Goal: Transaction & Acquisition: Purchase product/service

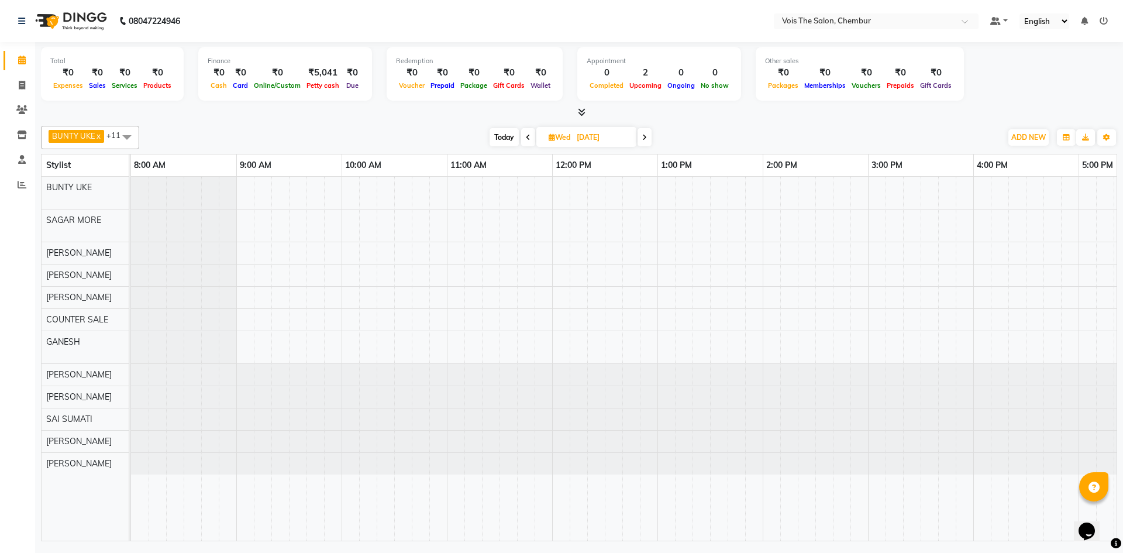
scroll to position [0, 594]
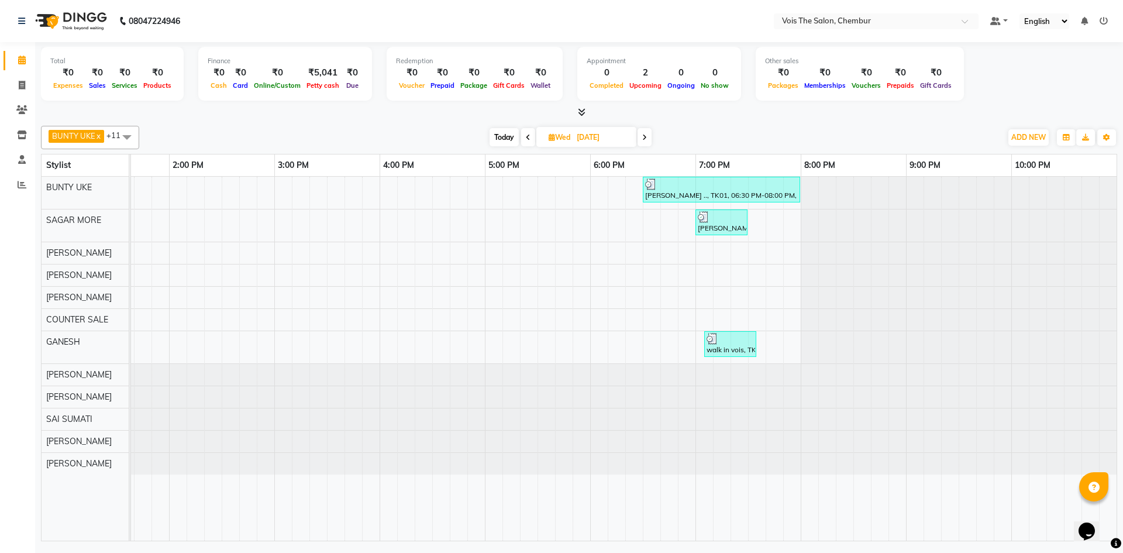
click at [508, 139] on span "Today" at bounding box center [504, 137] width 29 height 18
type input "[DATE]"
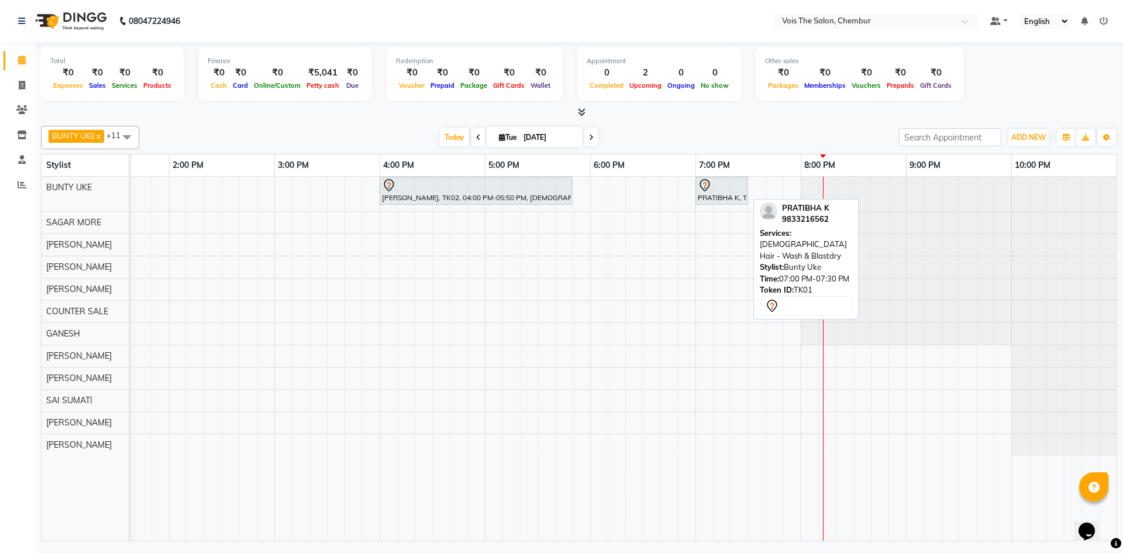
click at [715, 196] on div "PRATIBHA K, TK01, 07:00 PM-07:30 PM, [DEMOGRAPHIC_DATA] Hair - Wash & Blastdry" at bounding box center [722, 190] width 50 height 25
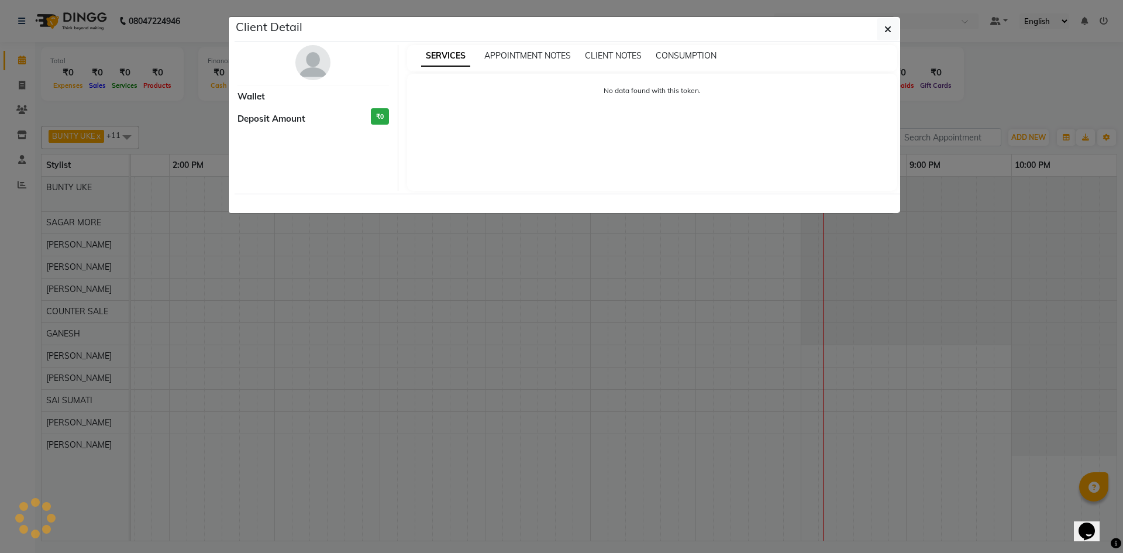
select select "7"
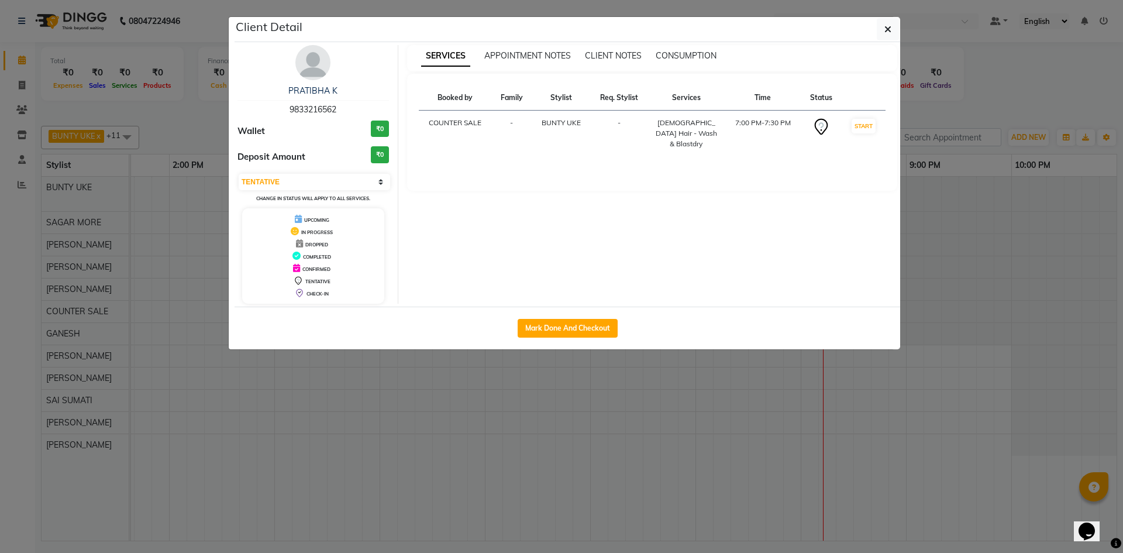
click at [315, 71] on img at bounding box center [312, 62] width 35 height 35
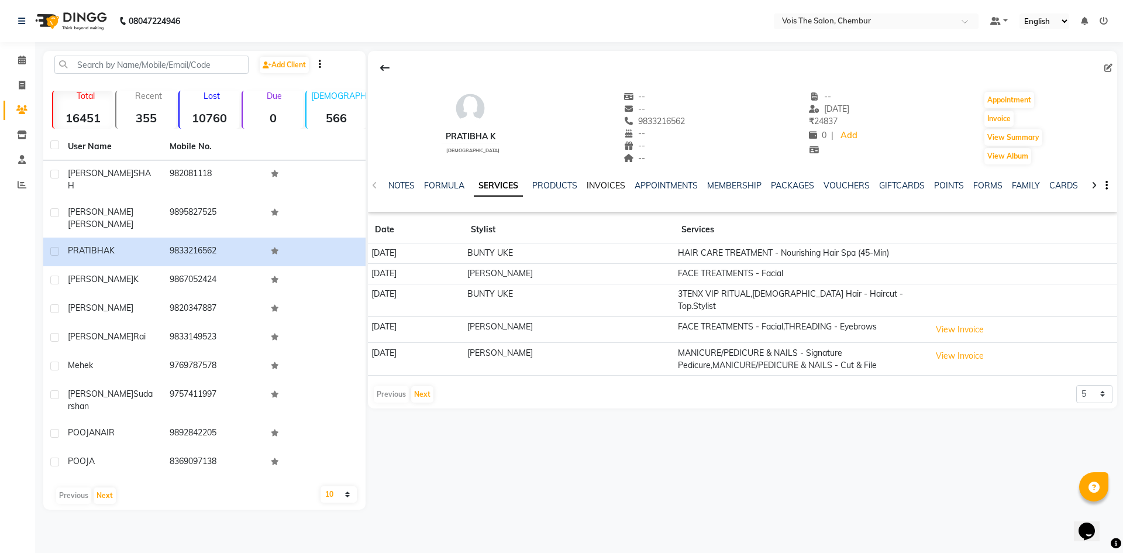
click at [611, 183] on link "INVOICES" at bounding box center [606, 185] width 39 height 11
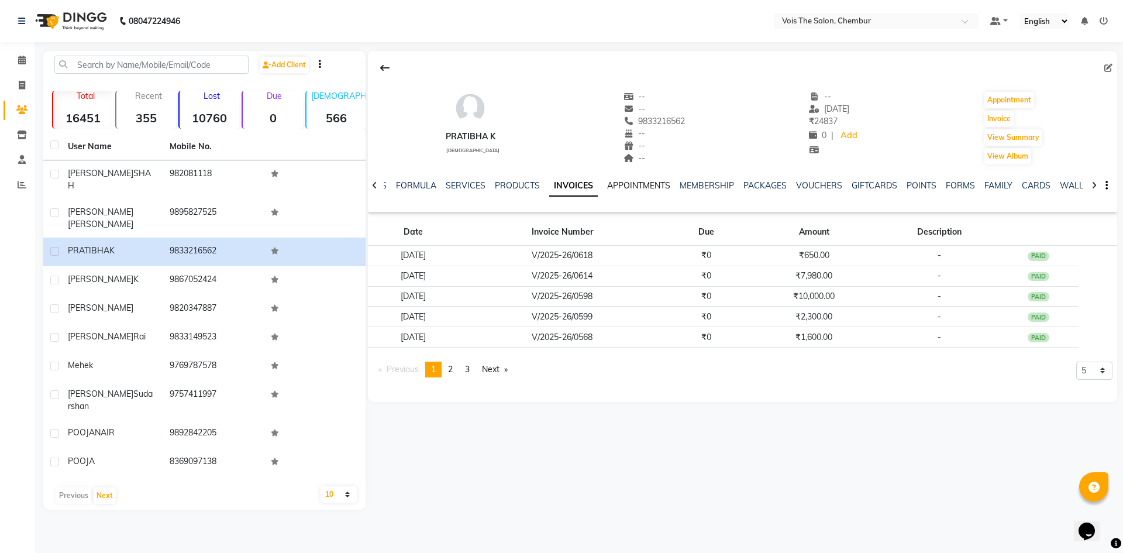
click at [642, 186] on link "APPOINTMENTS" at bounding box center [638, 185] width 63 height 11
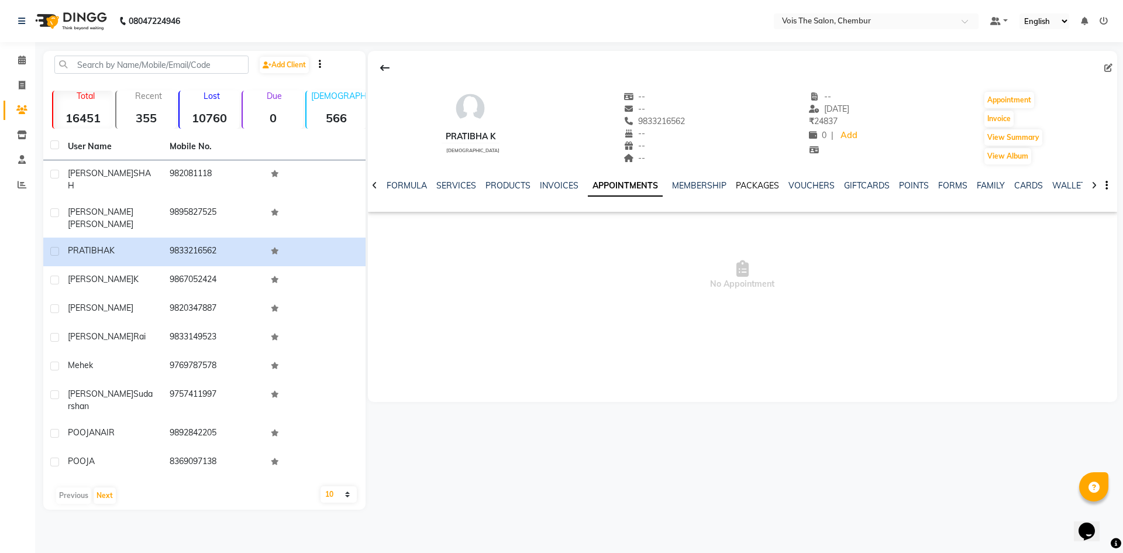
drag, startPoint x: 762, startPoint y: 185, endPoint x: 770, endPoint y: 184, distance: 8.4
click at [762, 184] on link "PACKAGES" at bounding box center [757, 185] width 43 height 11
click at [790, 182] on link "VOUCHERS" at bounding box center [790, 185] width 46 height 11
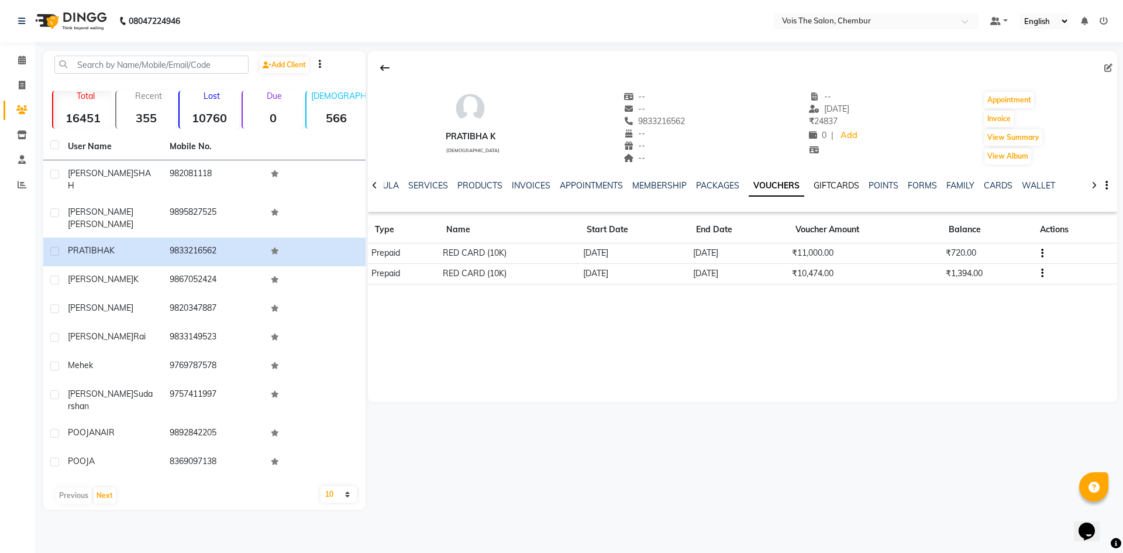
click at [814, 182] on link "GIFTCARDS" at bounding box center [837, 185] width 46 height 11
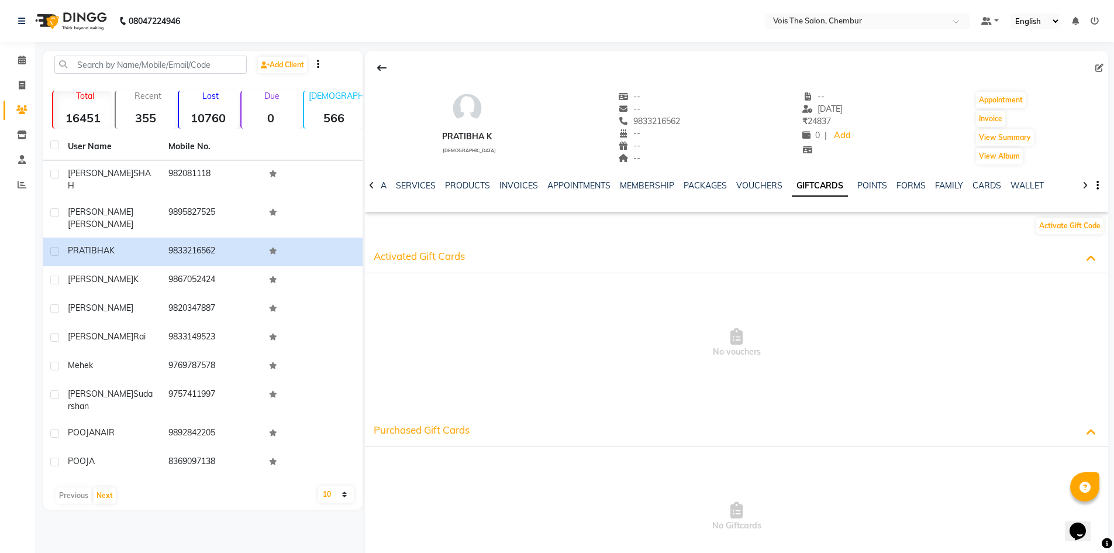
click at [744, 192] on div "NOTES FORMULA SERVICES PRODUCTS INVOICES APPOINTMENTS MEMBERSHIP PACKAGES VOUCH…" at bounding box center [722, 191] width 674 height 22
click at [760, 187] on link "VOUCHERS" at bounding box center [759, 185] width 46 height 11
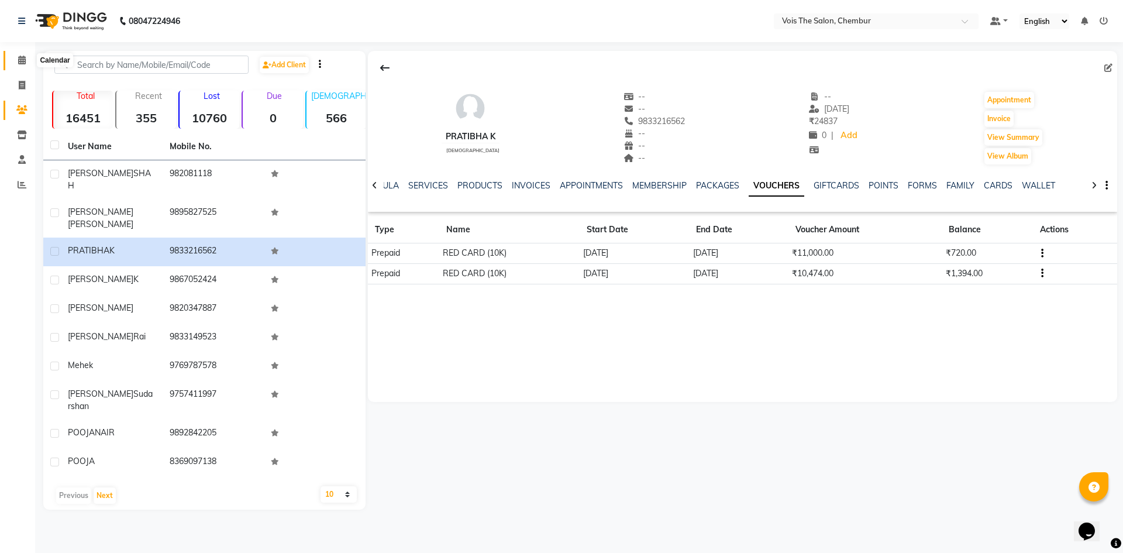
click at [20, 56] on icon at bounding box center [22, 60] width 8 height 9
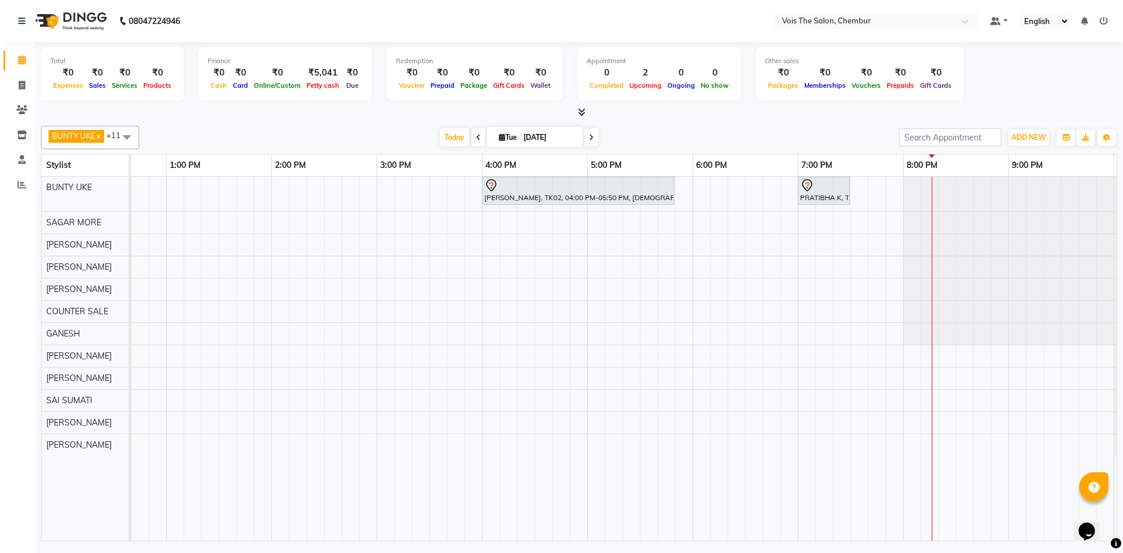
scroll to position [0, 594]
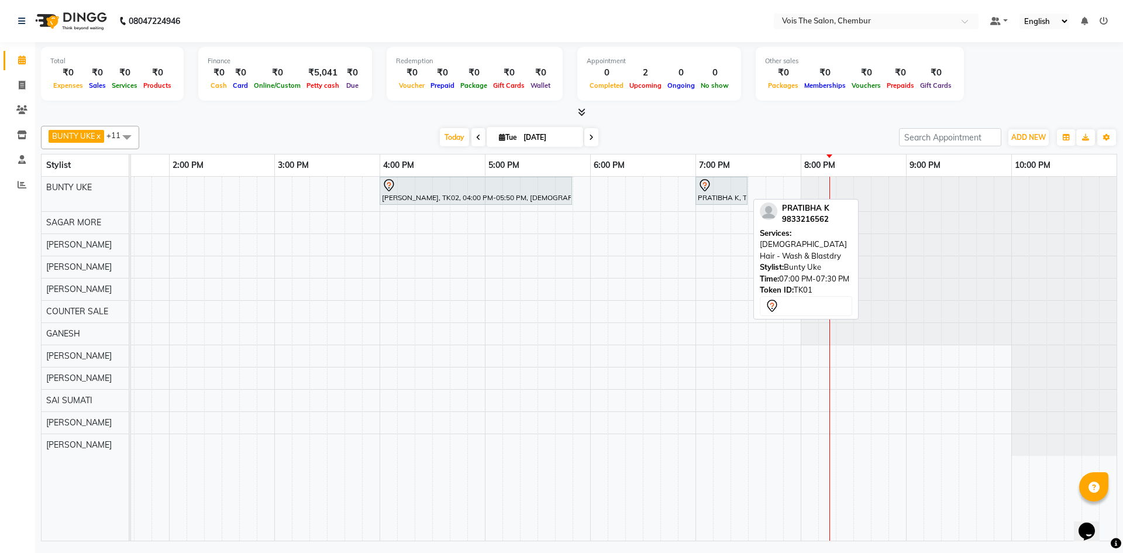
click at [723, 192] on div "PRATIBHA K, TK01, 07:00 PM-07:30 PM, [DEMOGRAPHIC_DATA] Hair - Wash & Blastdry" at bounding box center [722, 190] width 50 height 25
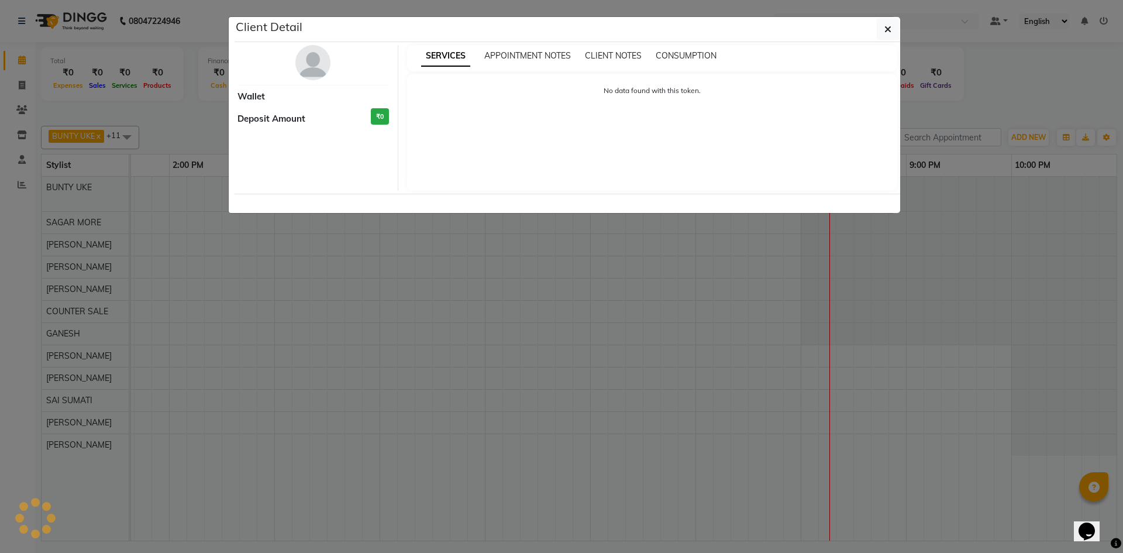
select select "7"
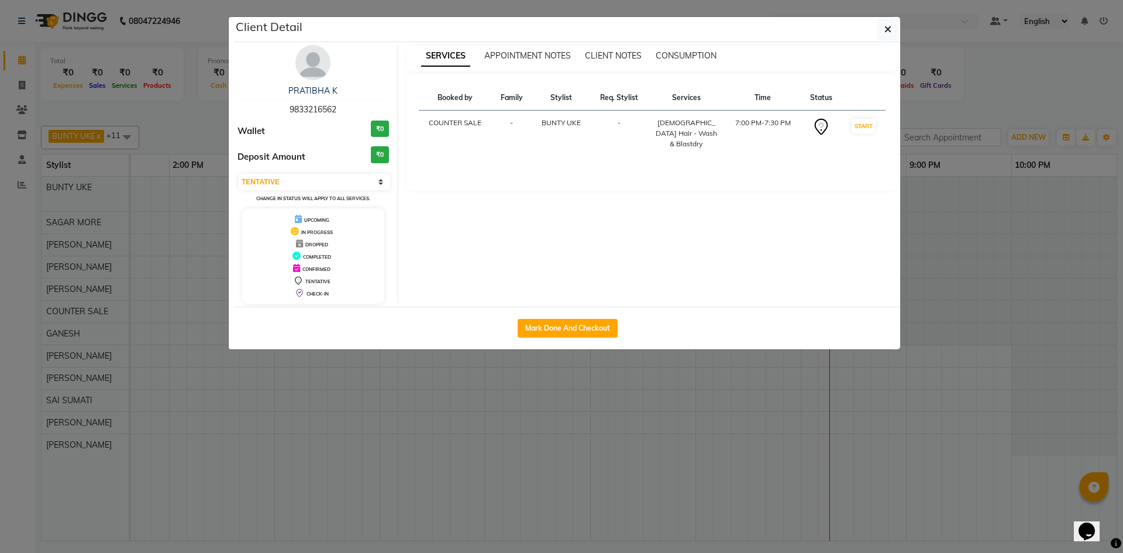
click at [312, 64] on img at bounding box center [312, 62] width 35 height 35
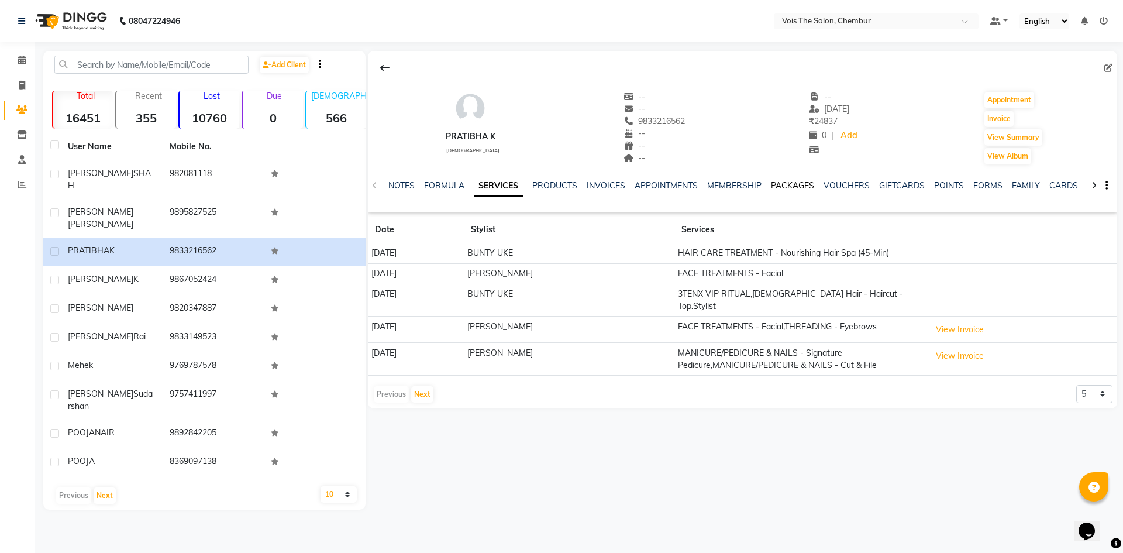
click at [793, 180] on link "PACKAGES" at bounding box center [792, 185] width 43 height 11
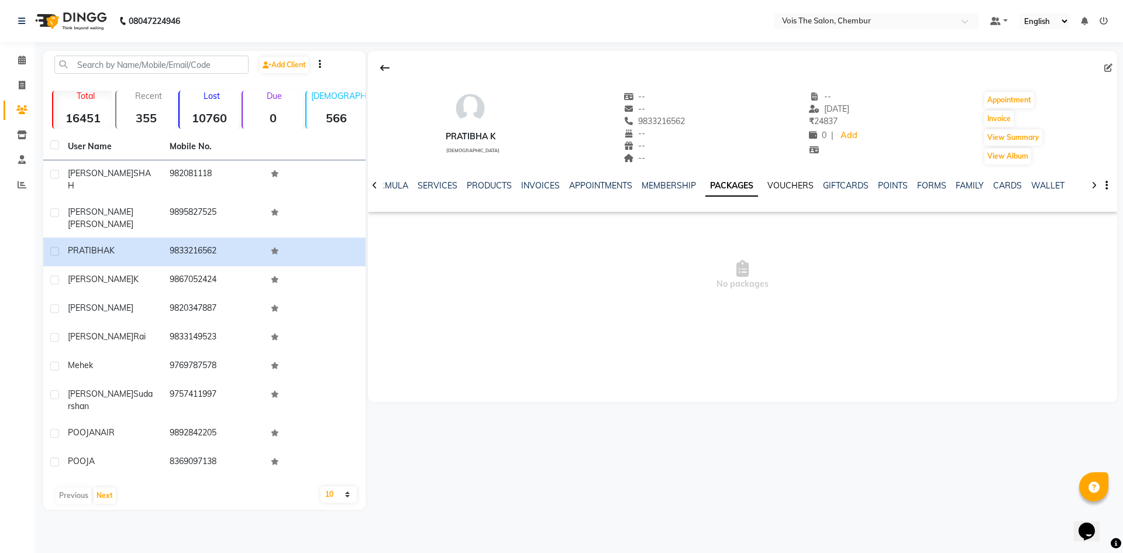
click at [795, 190] on link "VOUCHERS" at bounding box center [790, 185] width 46 height 11
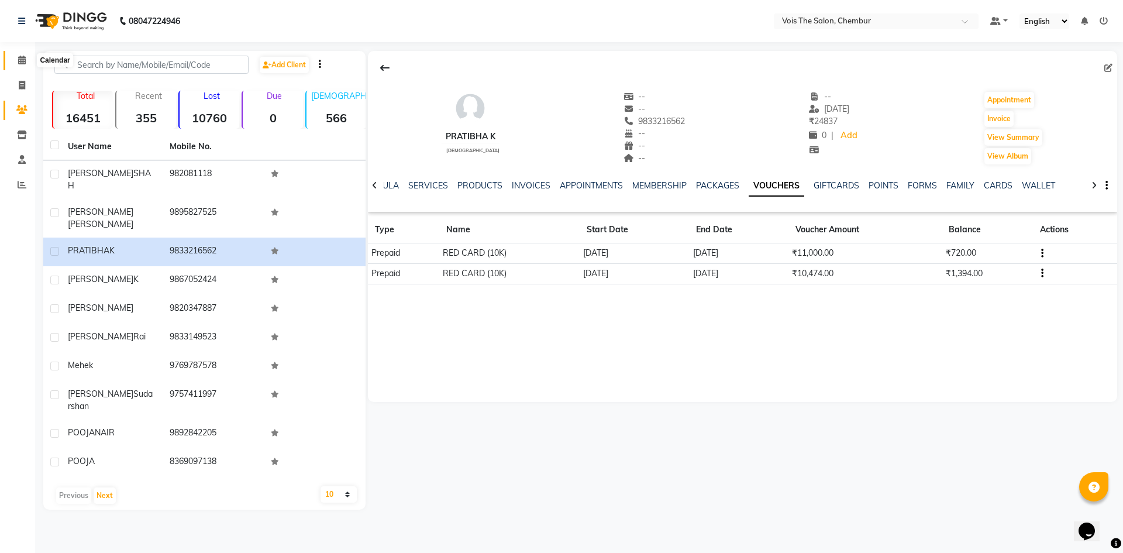
click at [23, 56] on icon at bounding box center [22, 60] width 8 height 9
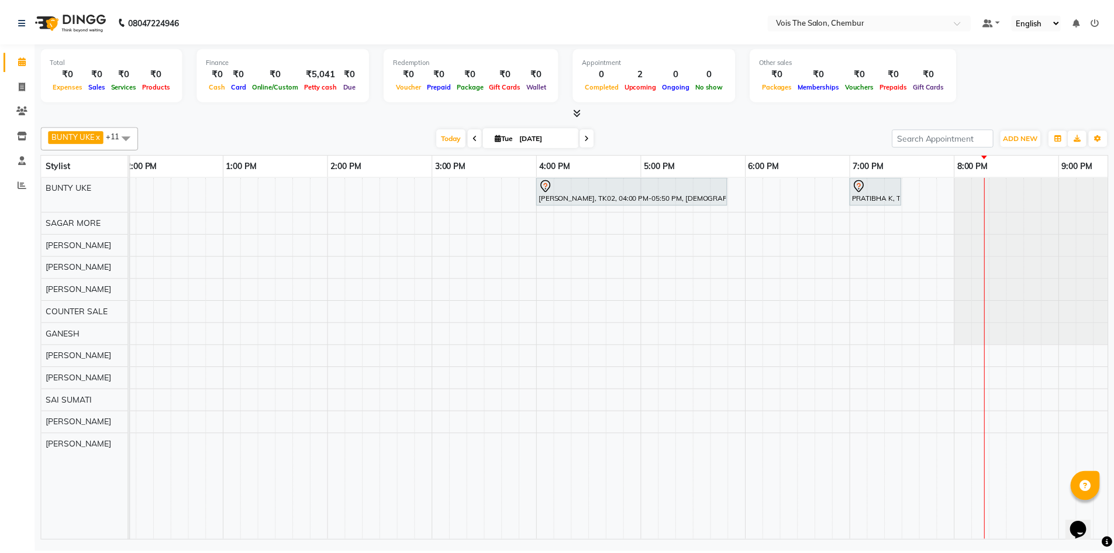
scroll to position [0, 463]
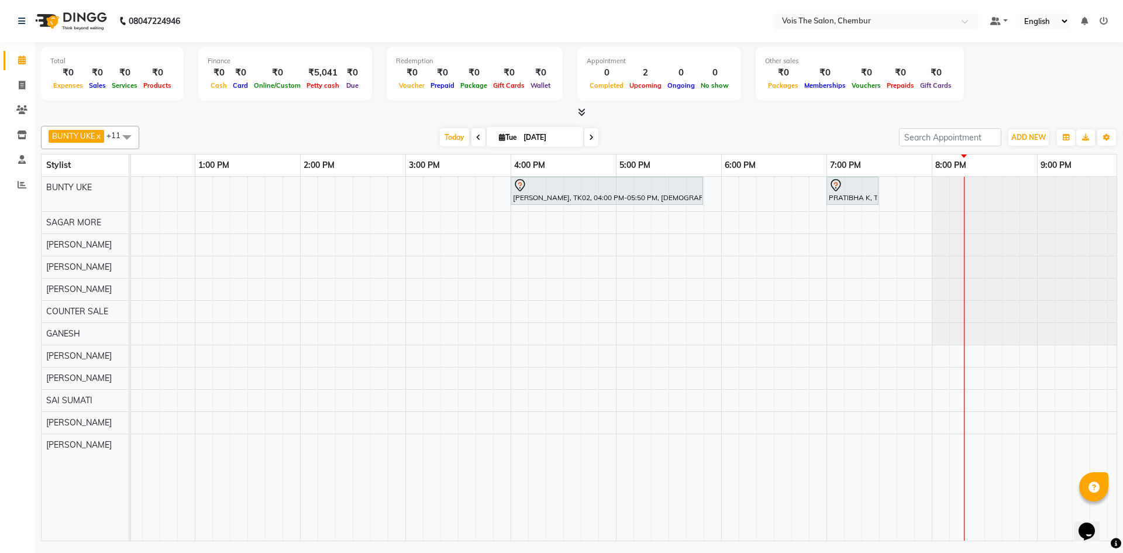
click at [858, 215] on div "[PERSON_NAME], TK02, 04:00 PM-05:50 PM, [DEMOGRAPHIC_DATA] Hair - Botox/Nanopla…" at bounding box center [457, 359] width 1579 height 364
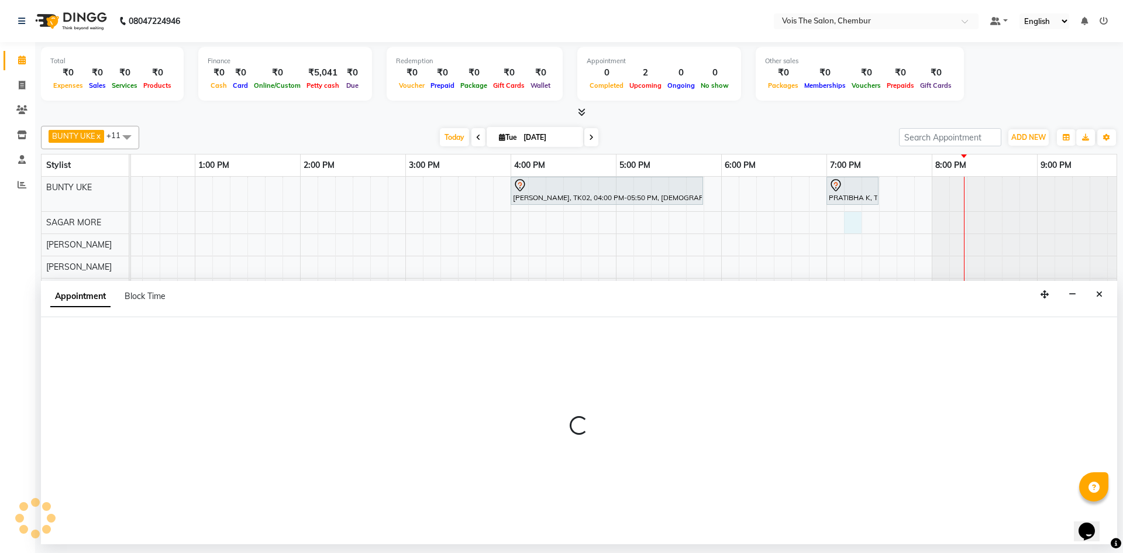
select select "79152"
select select "tentative"
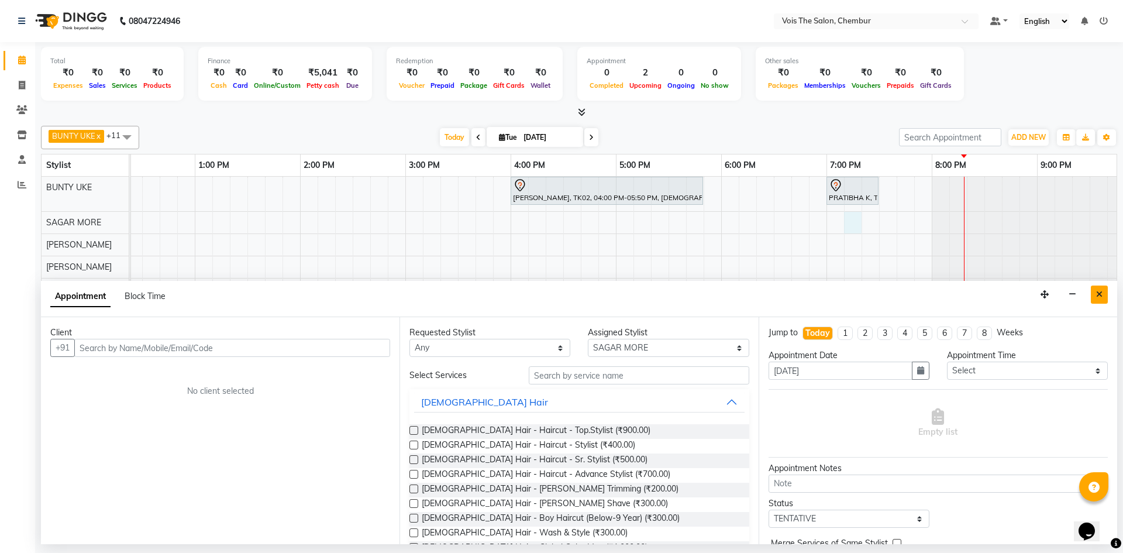
click at [1097, 290] on icon "Close" at bounding box center [1099, 294] width 6 height 8
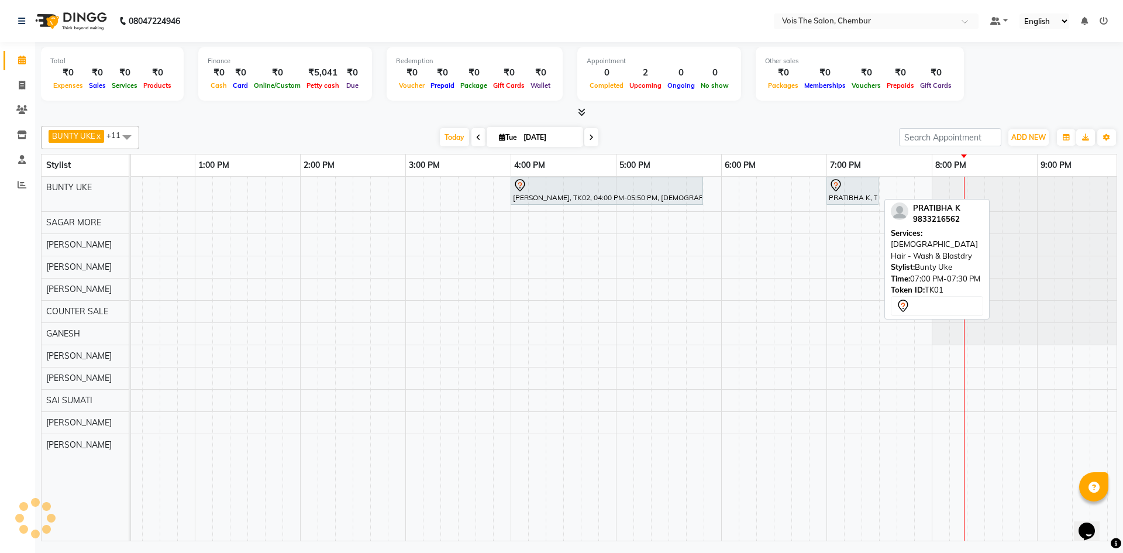
click at [858, 184] on div at bounding box center [852, 185] width 47 height 14
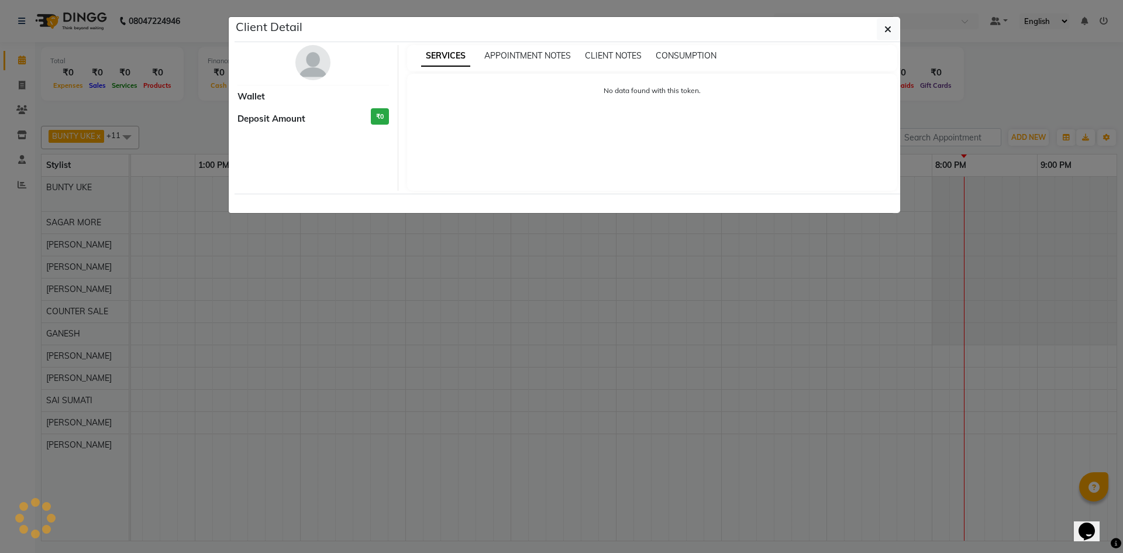
select select "7"
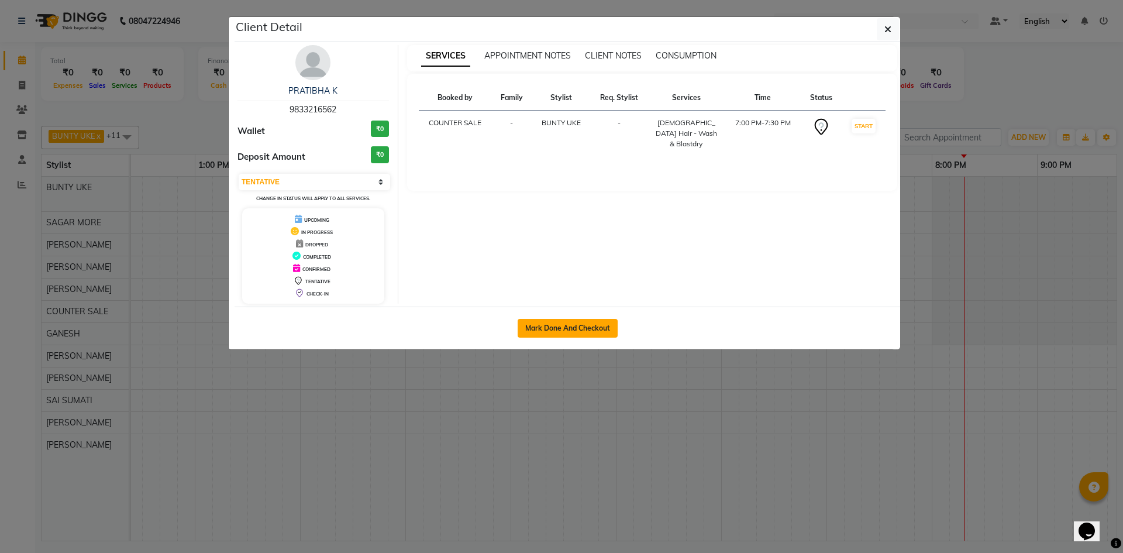
click at [549, 332] on button "Mark Done And Checkout" at bounding box center [568, 328] width 100 height 19
select select "service"
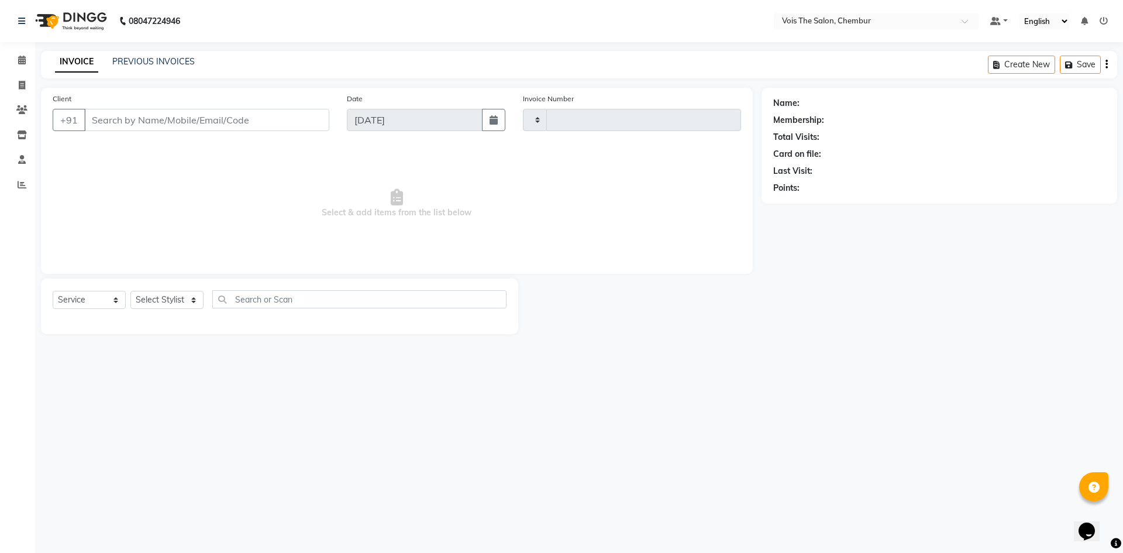
type input "0781"
select select "8261"
type input "9833216562"
select select "79151"
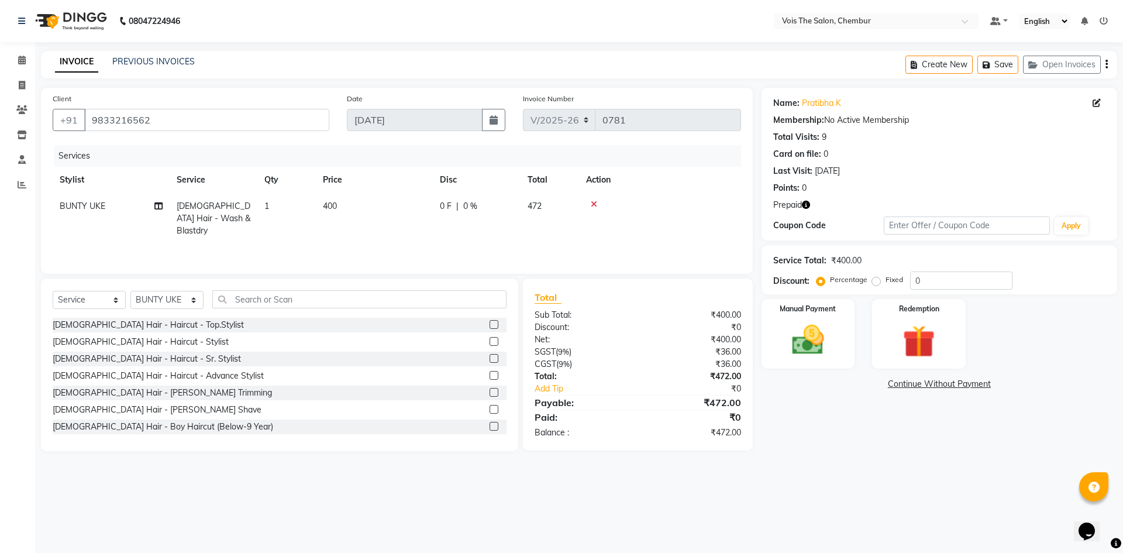
click at [334, 201] on span "400" at bounding box center [330, 206] width 14 height 11
select select "79151"
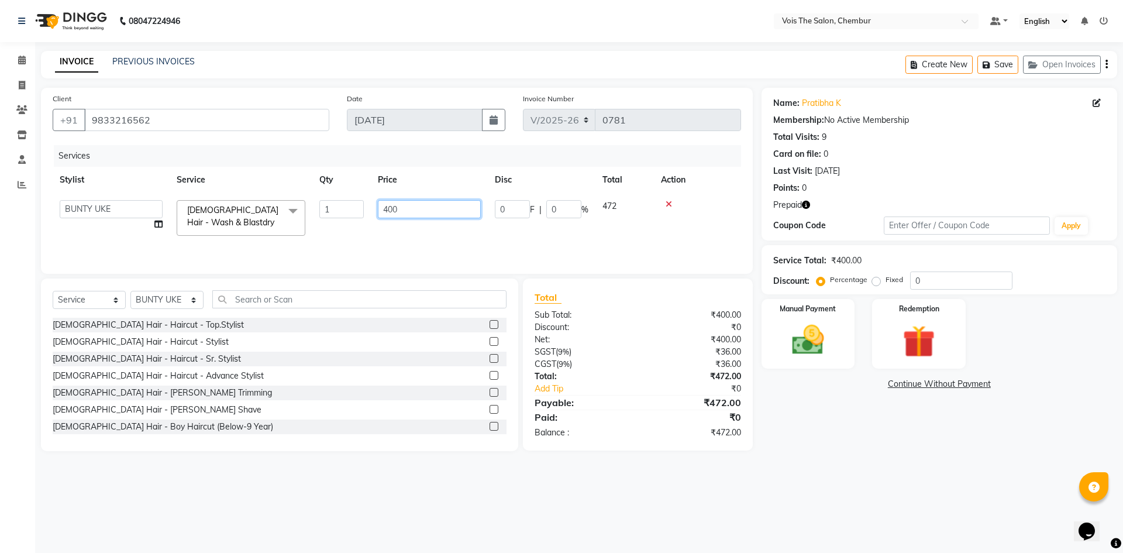
click at [422, 204] on input "400" at bounding box center [429, 209] width 103 height 18
type input "4"
type input "1000"
click at [549, 240] on div "Services Stylist Service Qty Price Disc Total Action admin BUNTY UKE COUNTER SA…" at bounding box center [397, 203] width 688 height 117
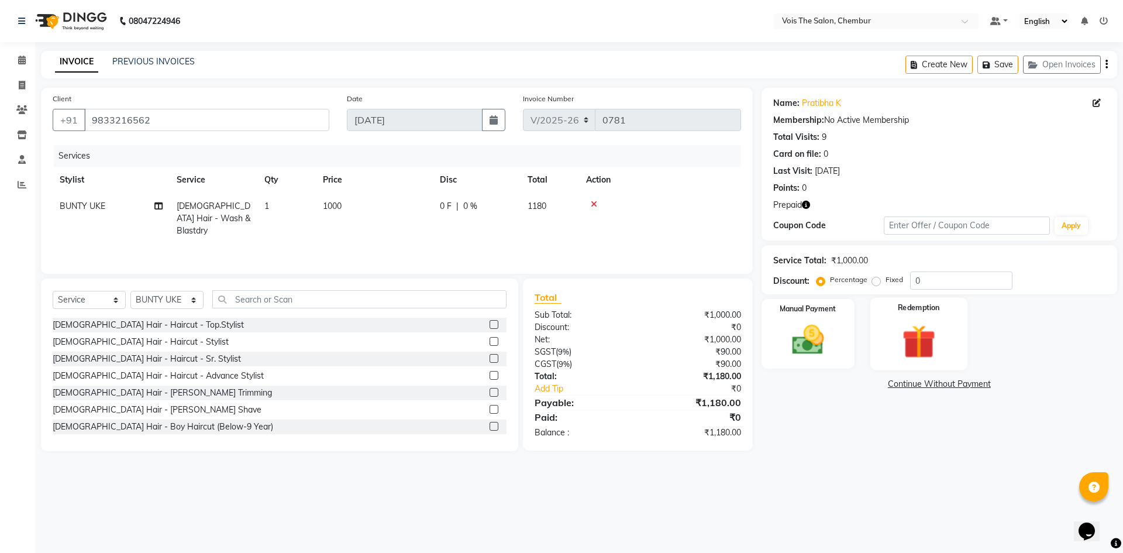
click at [931, 332] on img at bounding box center [918, 342] width 54 height 42
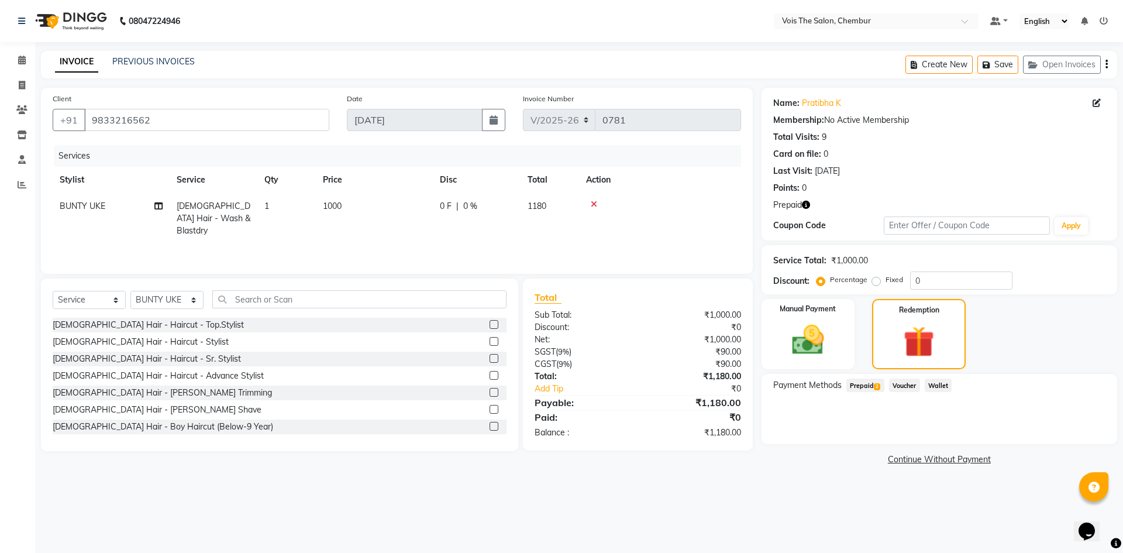
click at [871, 386] on span "Prepaid 2" at bounding box center [865, 384] width 38 height 13
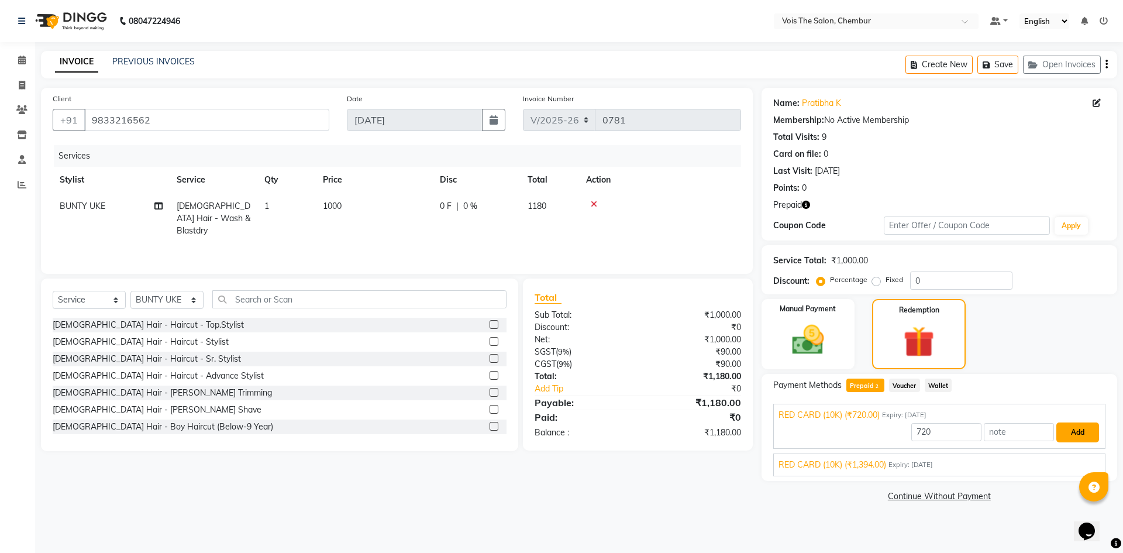
click at [1074, 433] on button "Add" at bounding box center [1077, 432] width 43 height 20
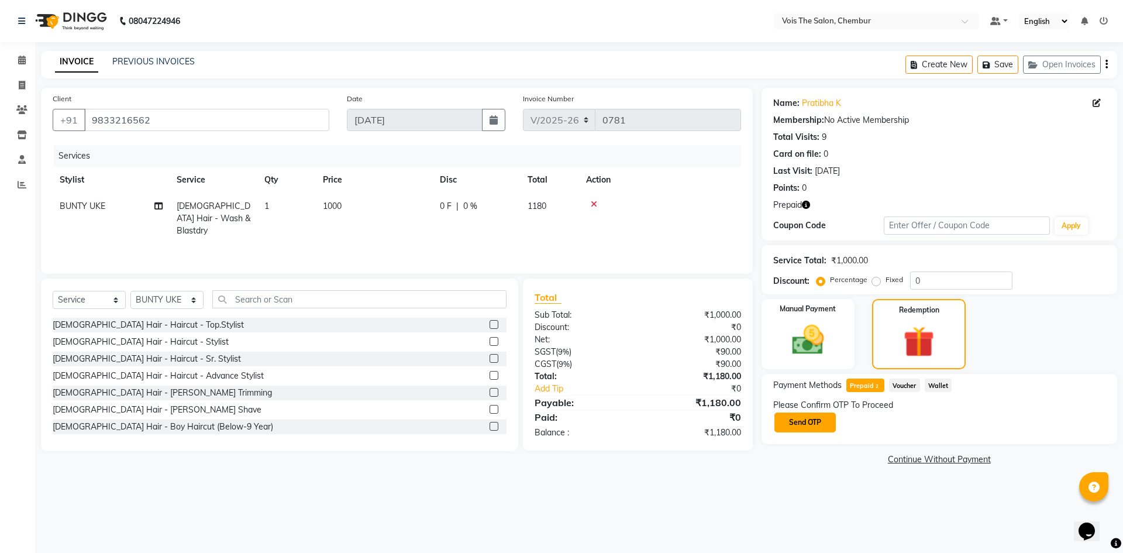
click at [803, 415] on button "Send OTP" at bounding box center [804, 422] width 61 height 20
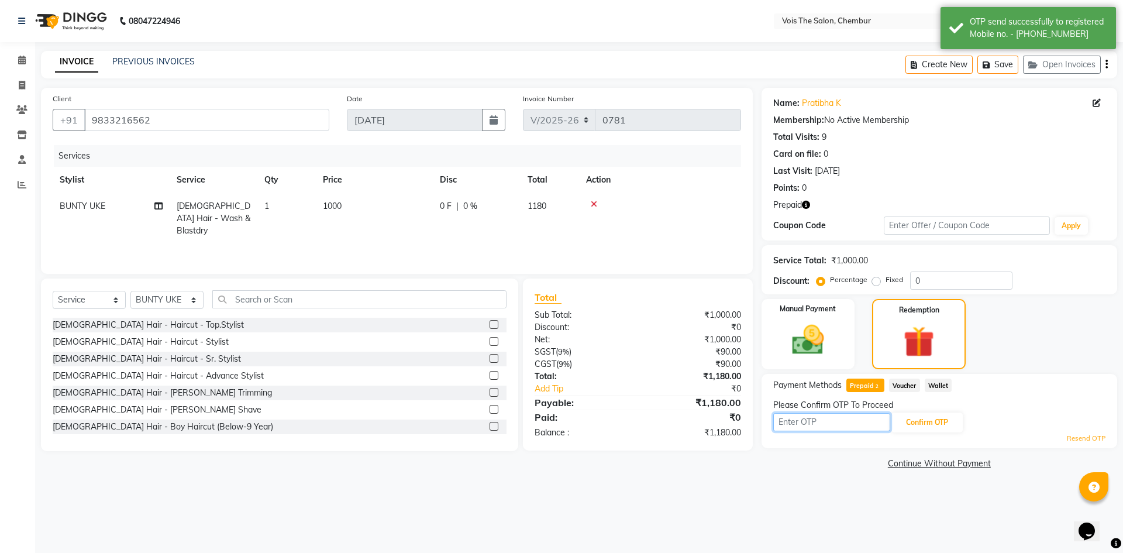
click at [817, 416] on input "text" at bounding box center [831, 422] width 117 height 18
type input "9687"
click at [924, 418] on button "Confirm OTP" at bounding box center [926, 422] width 71 height 20
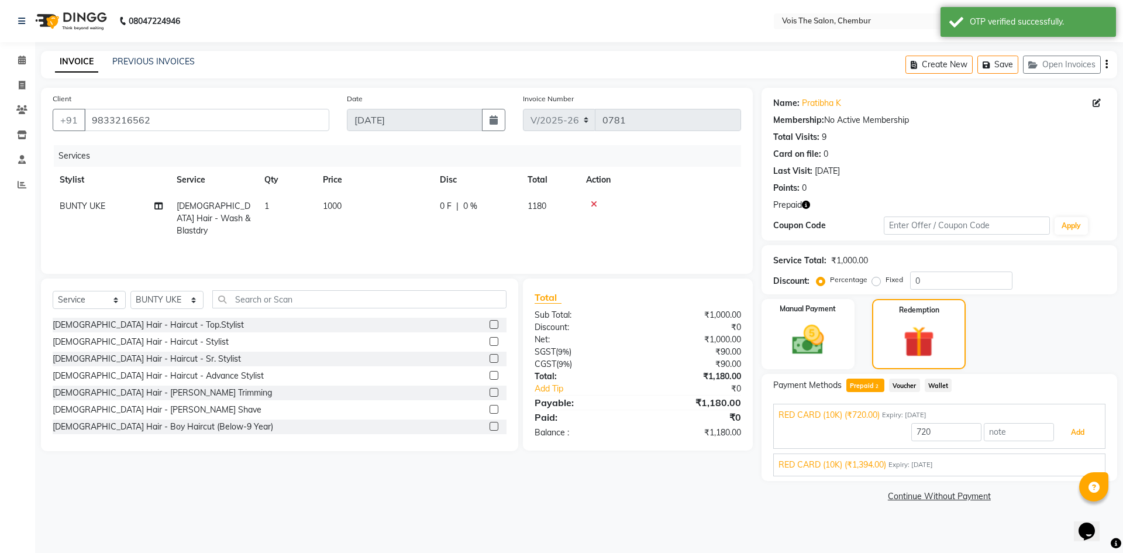
click at [1081, 435] on button "Add" at bounding box center [1077, 432] width 43 height 20
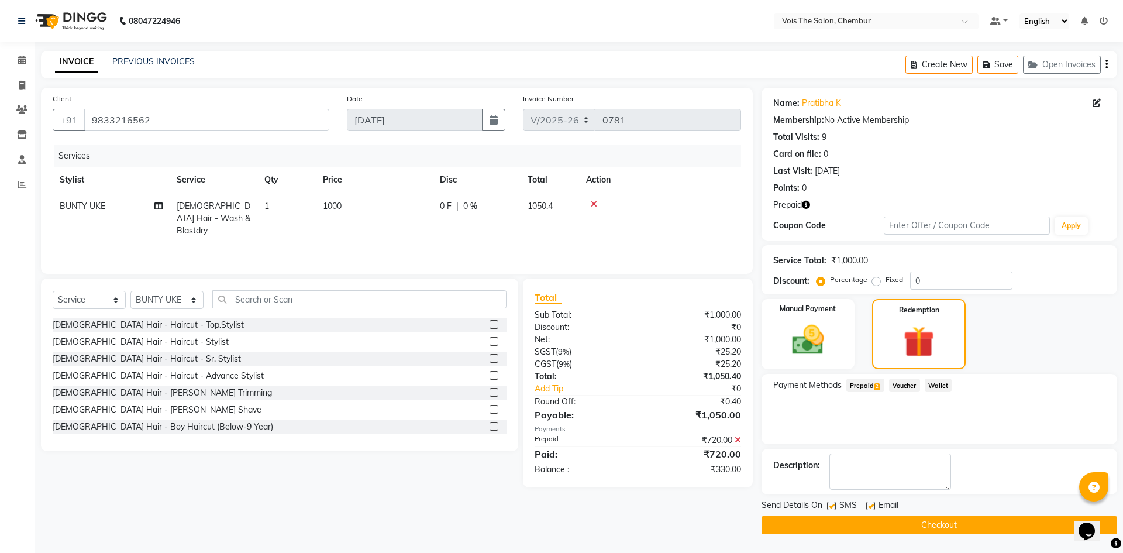
click at [865, 383] on span "Prepaid 2" at bounding box center [865, 384] width 38 height 13
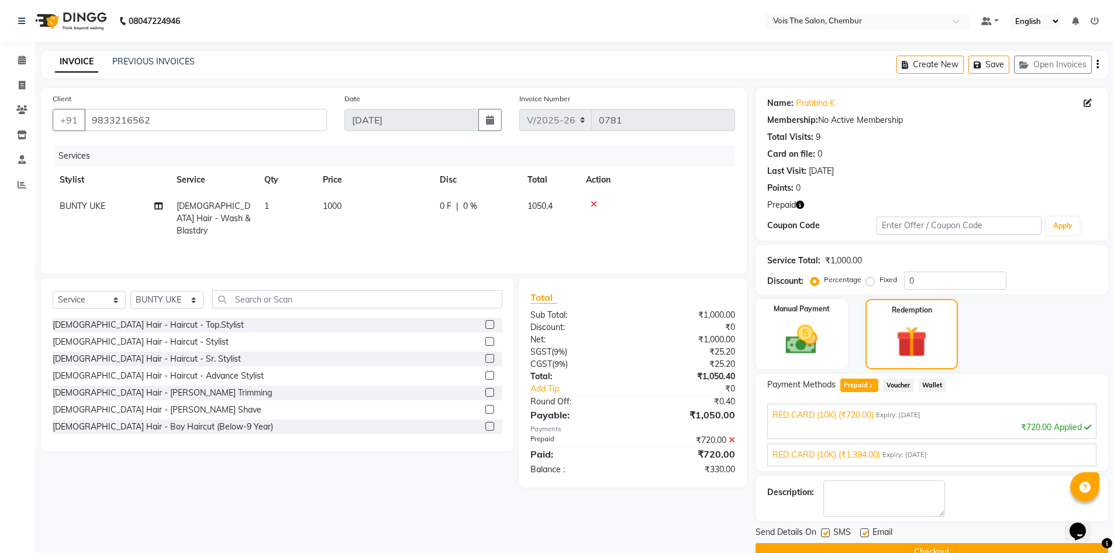
scroll to position [26, 0]
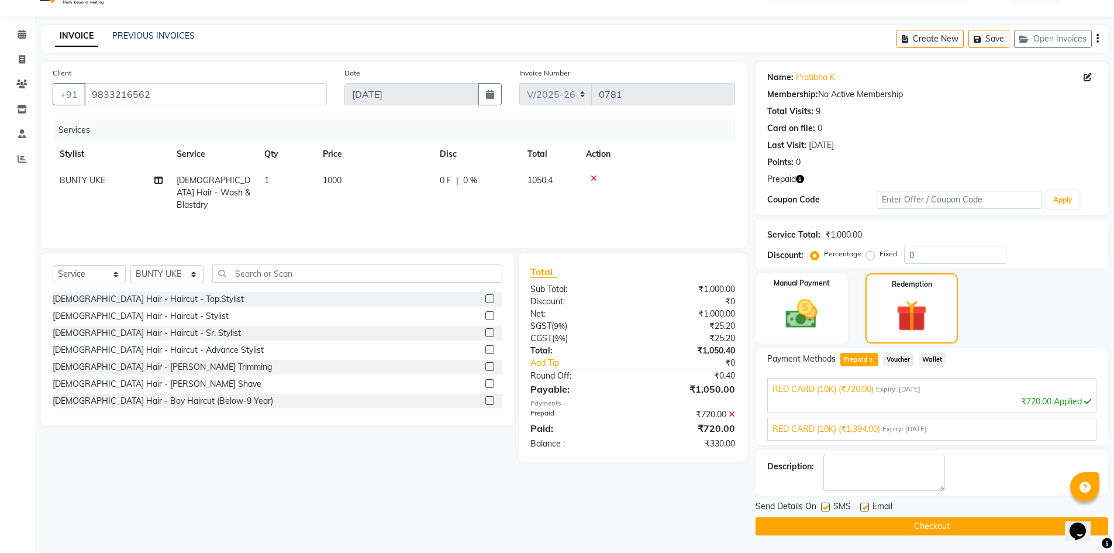
click at [1084, 395] on div "₹720.00 Applied" at bounding box center [932, 401] width 319 height 12
click at [1087, 404] on icon at bounding box center [1087, 401] width 7 height 8
click at [1041, 406] on div "₹720.00 Applied" at bounding box center [932, 401] width 319 height 12
click at [1018, 394] on div "RED CARD (10K) (₹720.00) Expiry: [DATE]" at bounding box center [932, 389] width 319 height 12
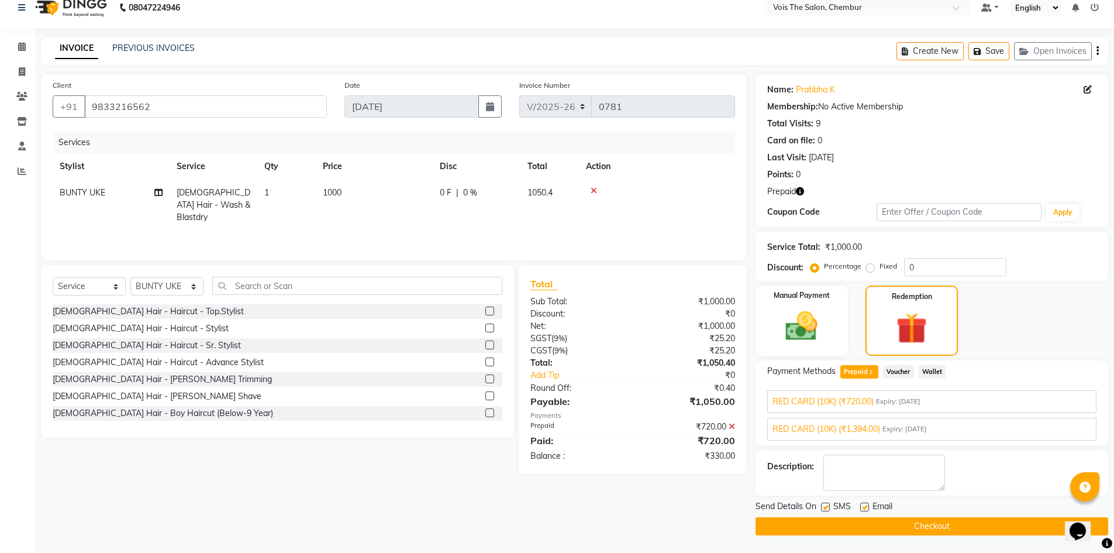
scroll to position [13, 0]
click at [866, 425] on span "RED CARD (10K) (₹1,394.00)" at bounding box center [827, 429] width 108 height 12
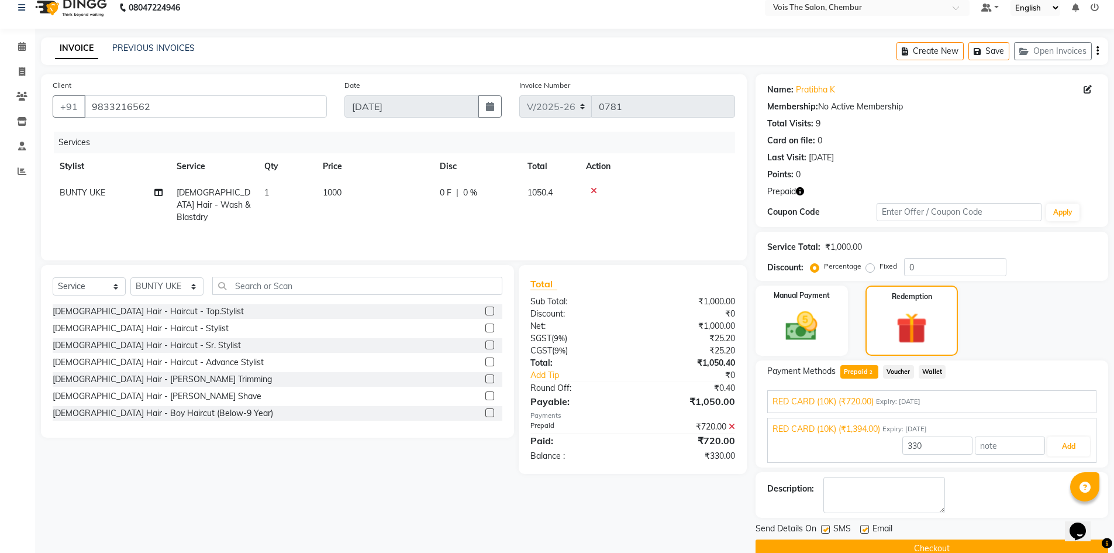
scroll to position [26, 0]
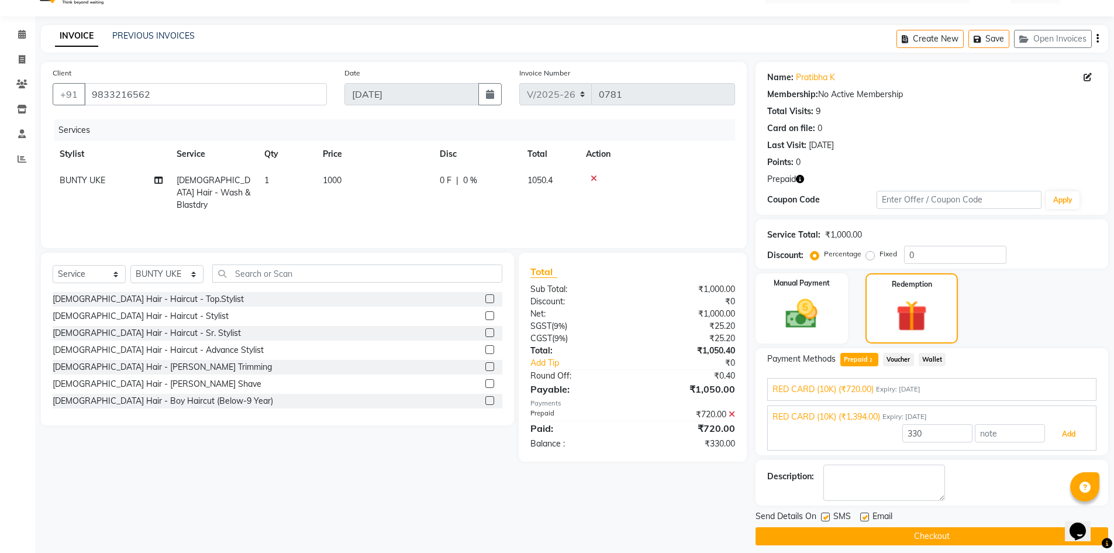
click at [1078, 430] on button "Add" at bounding box center [1069, 434] width 43 height 20
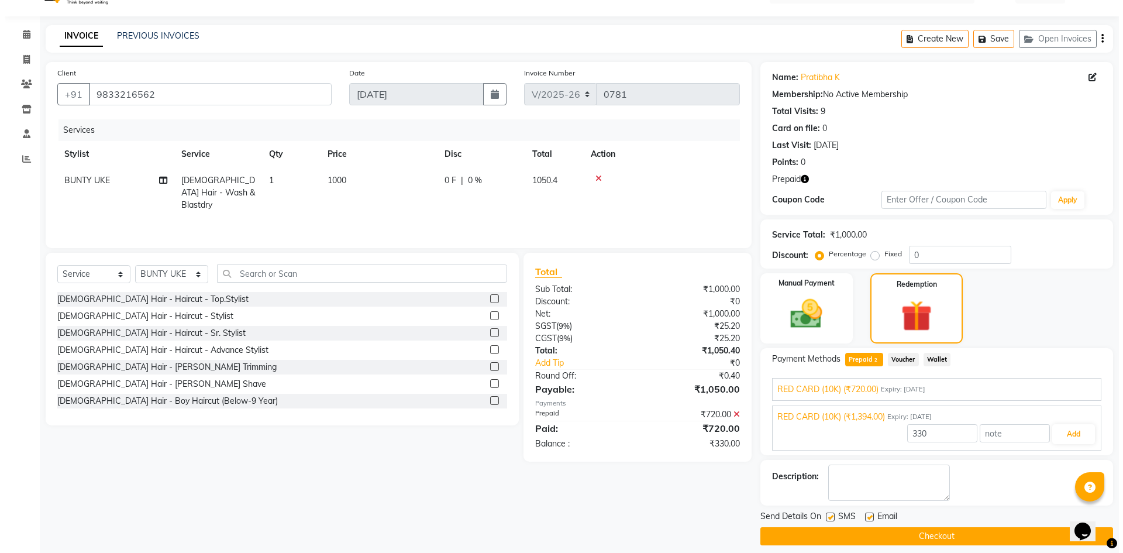
scroll to position [0, 0]
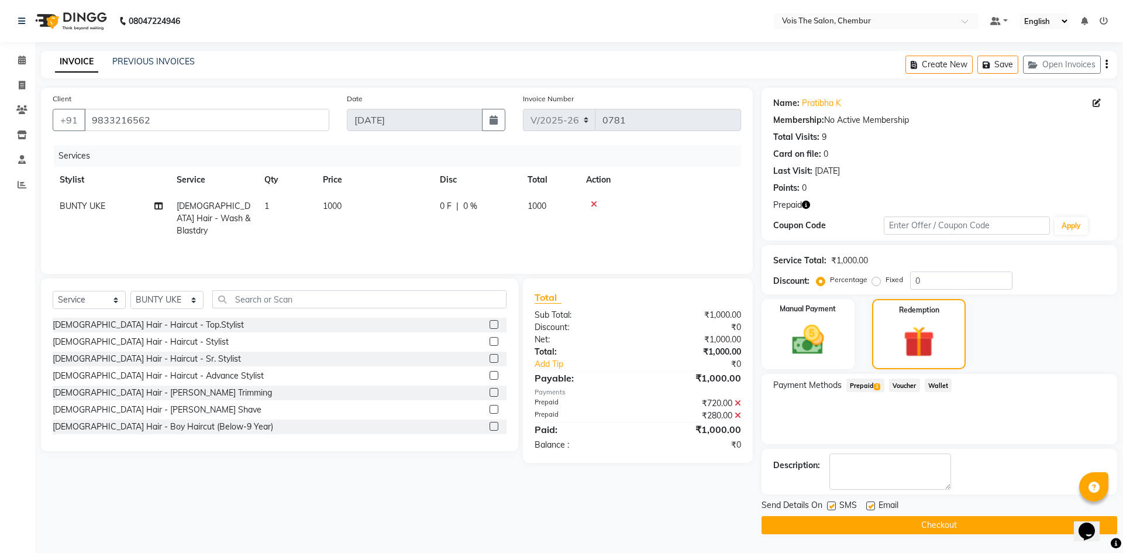
click at [858, 522] on button "Checkout" at bounding box center [940, 525] width 356 height 18
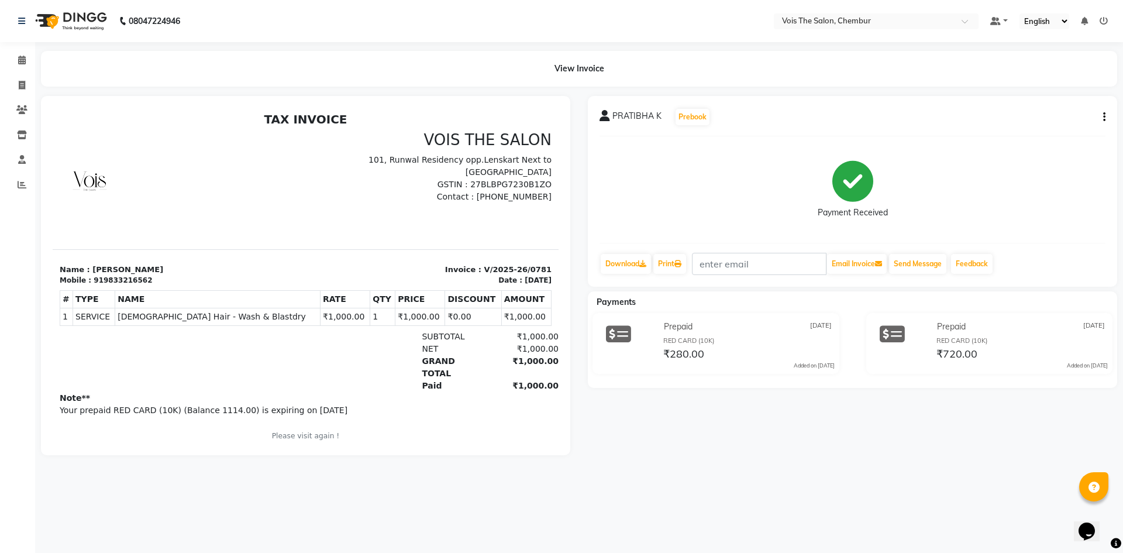
click at [15, 44] on div "Calendar Invoice Clients Inventory Staff Reports Completed InProgress Upcoming …" at bounding box center [79, 284] width 158 height 502
click at [18, 59] on icon at bounding box center [22, 60] width 8 height 9
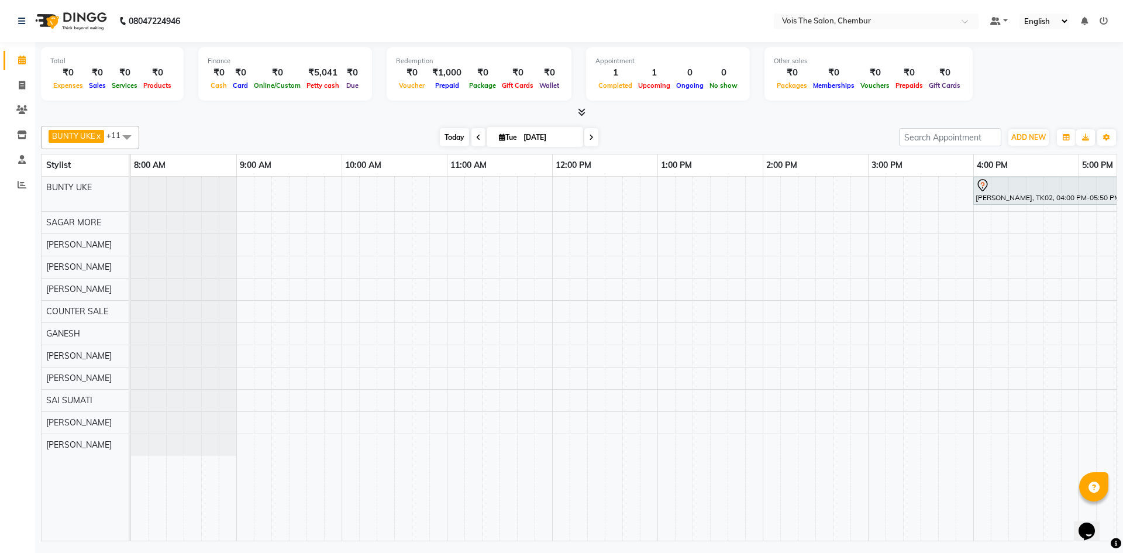
click at [453, 133] on span "Today" at bounding box center [454, 137] width 29 height 18
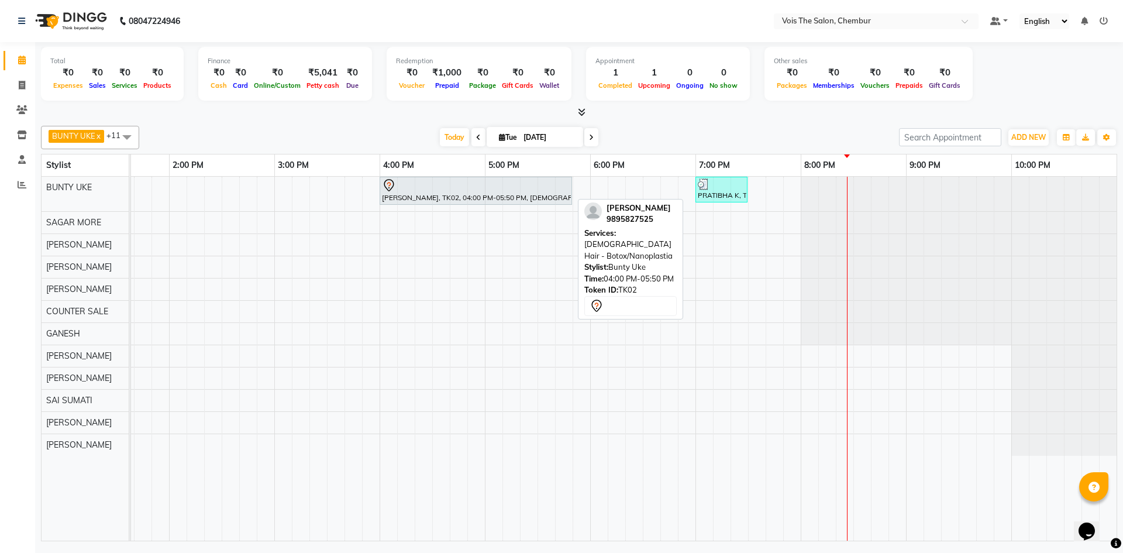
click at [498, 198] on div "[PERSON_NAME], TK02, 04:00 PM-05:50 PM, [DEMOGRAPHIC_DATA] Hair - Botox/Nanopla…" at bounding box center [476, 190] width 190 height 25
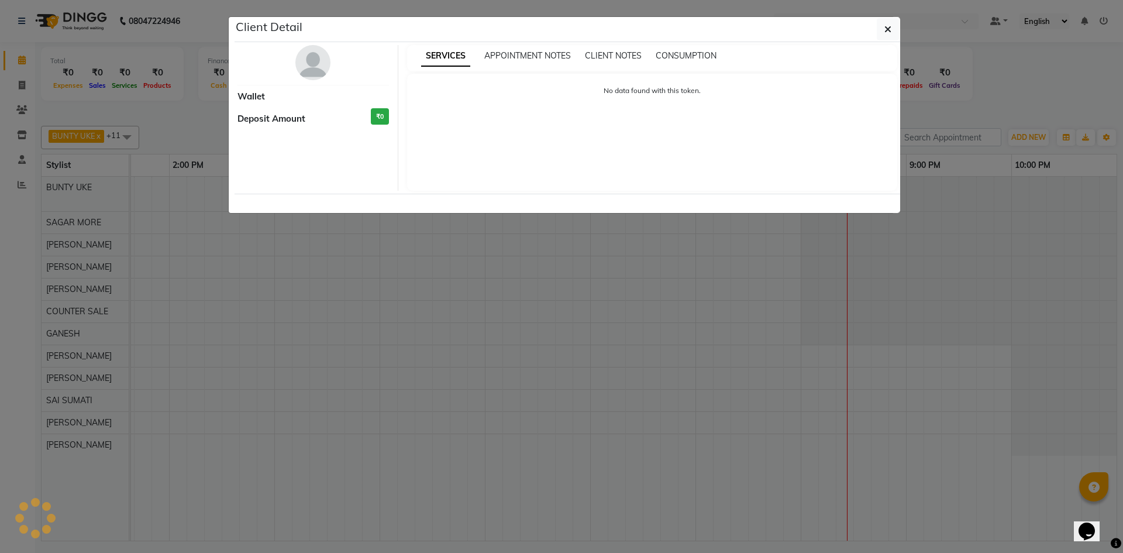
select select "7"
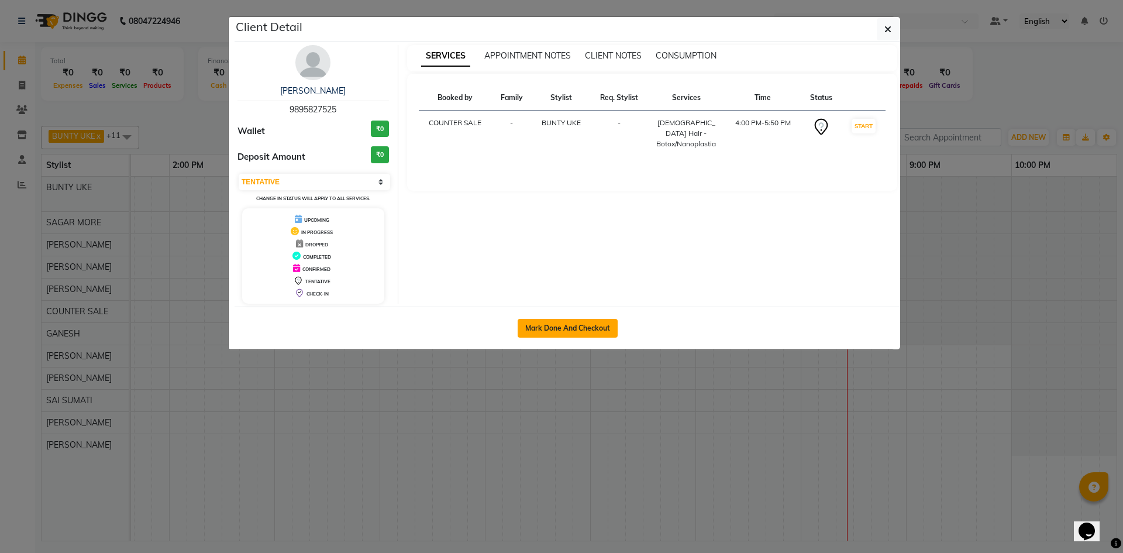
click at [571, 332] on button "Mark Done And Checkout" at bounding box center [568, 328] width 100 height 19
select select "service"
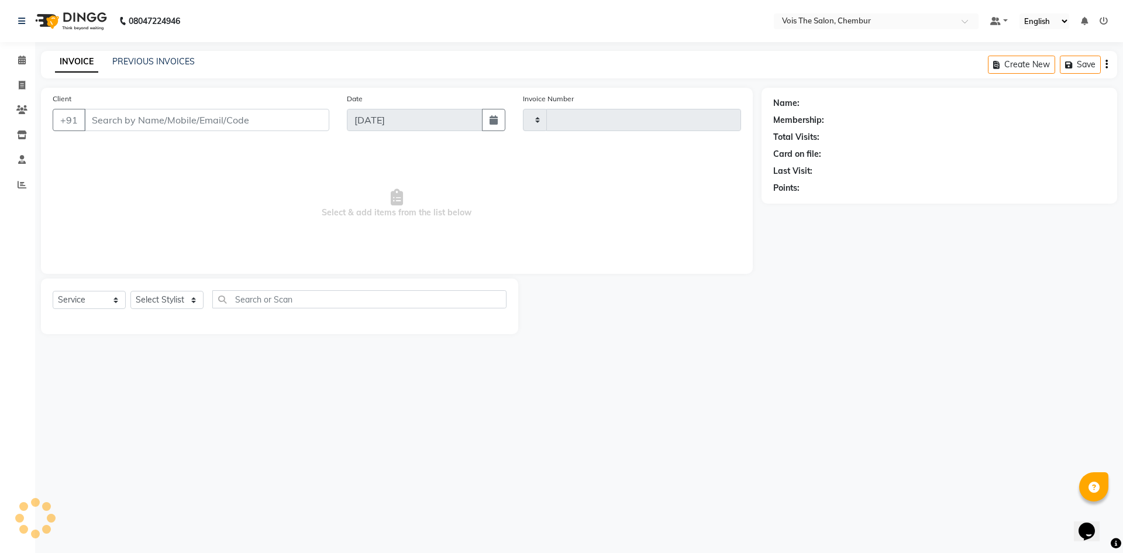
type input "0782"
select select "8261"
type input "9895827525"
select select "79151"
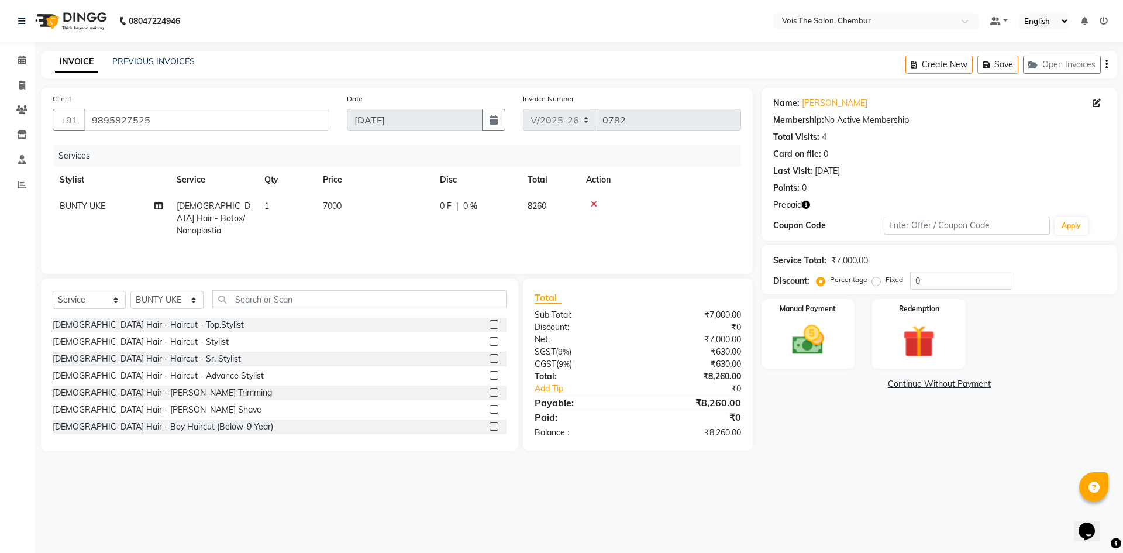
click at [112, 205] on td "BUNTY UKE" at bounding box center [111, 218] width 117 height 51
select select "79151"
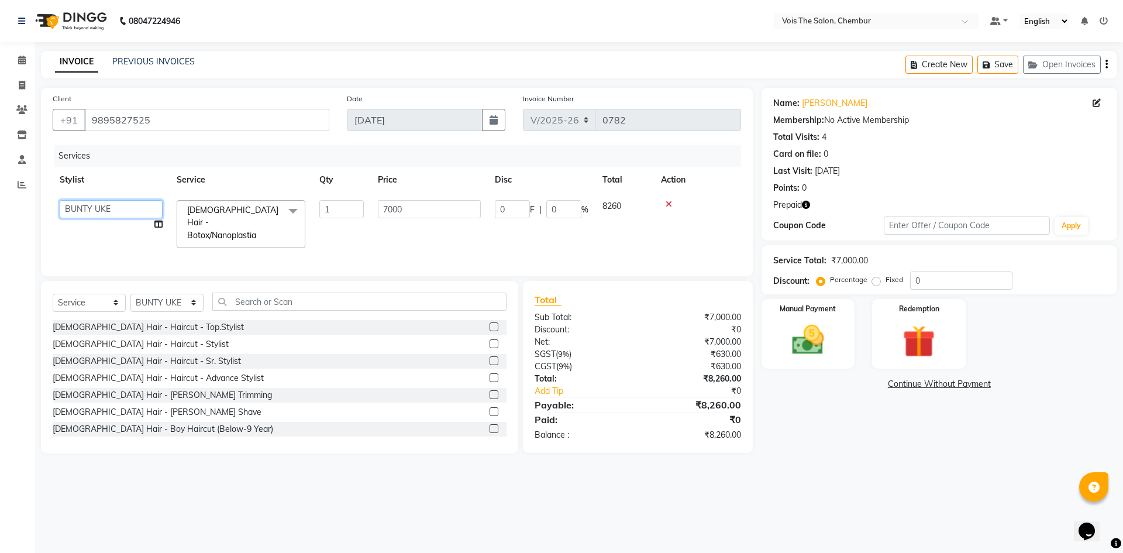
click at [112, 205] on select "admin BUNTY UKE COUNTER SALE GANESH [PERSON_NAME] [PERSON_NAME] [PERSON_NAME] M…" at bounding box center [111, 209] width 103 height 18
select select "79153"
click at [390, 202] on input "7000" at bounding box center [429, 209] width 103 height 18
click at [414, 202] on input "7000" at bounding box center [429, 209] width 103 height 18
type input "7"
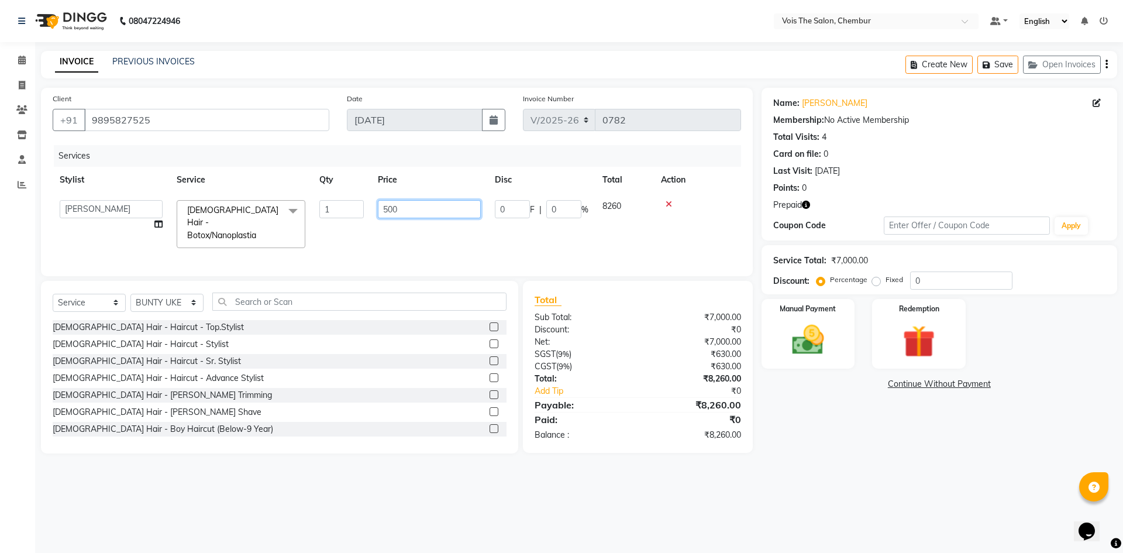
type input "5000"
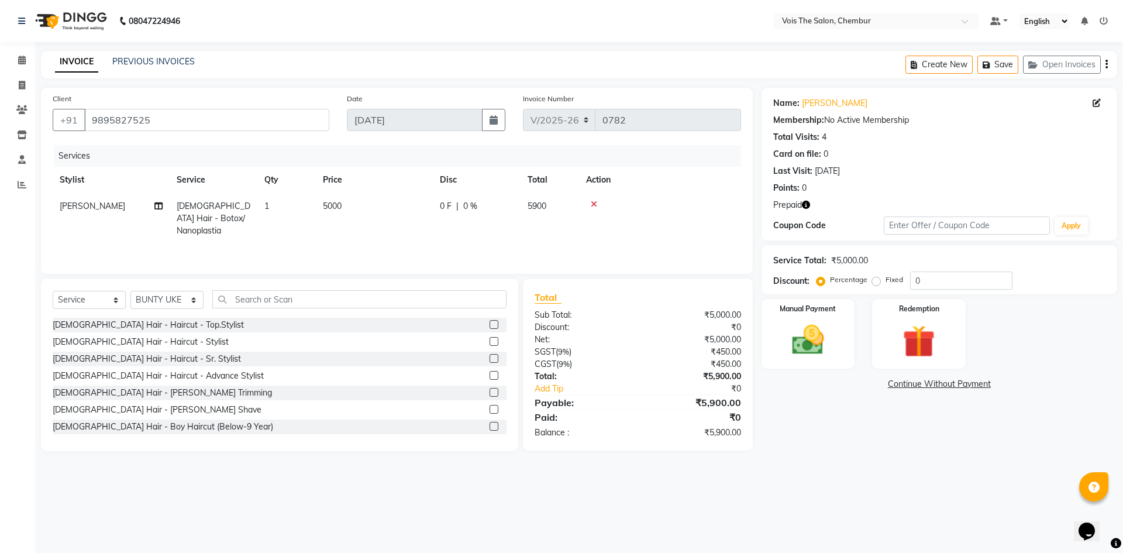
click at [378, 243] on div "Services Stylist Service Qty Price Disc Total Action [PERSON_NAME] [DEMOGRAPHIC…" at bounding box center [397, 203] width 688 height 117
click at [909, 347] on img at bounding box center [918, 342] width 54 height 42
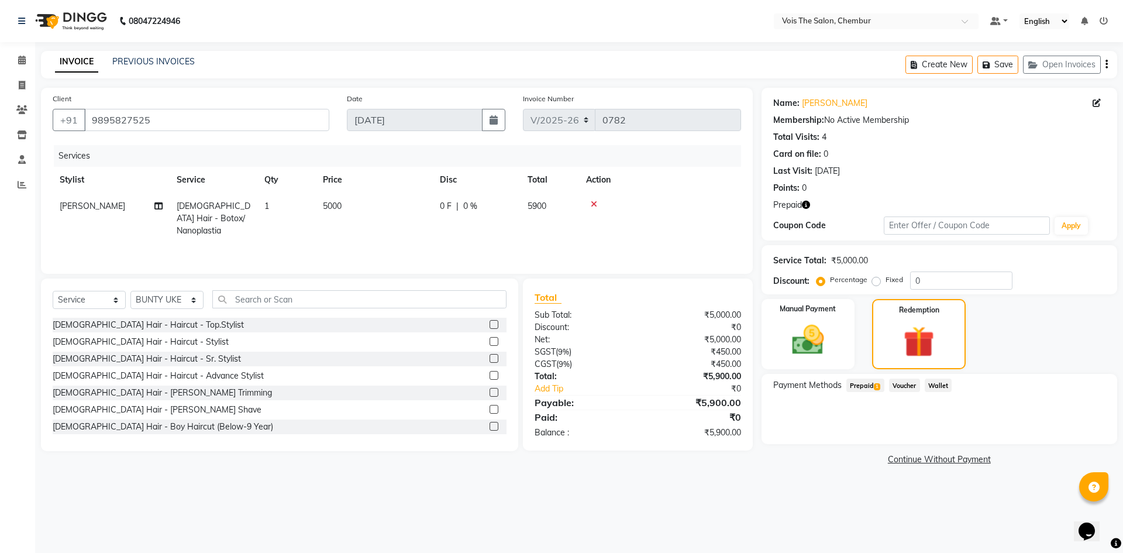
click at [867, 379] on span "Prepaid 1" at bounding box center [865, 384] width 38 height 13
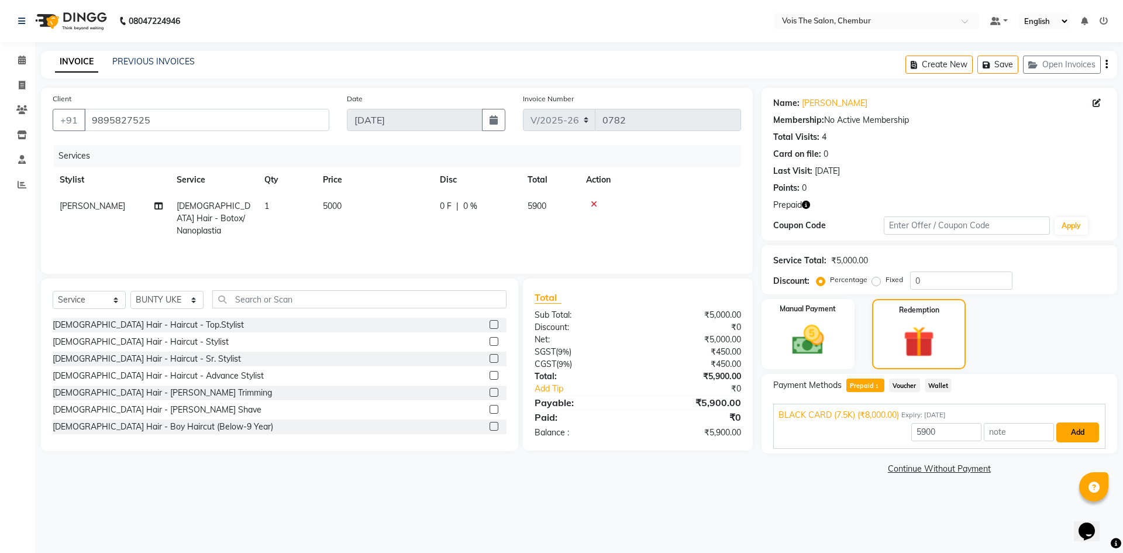
click at [1080, 423] on button "Add" at bounding box center [1077, 432] width 43 height 20
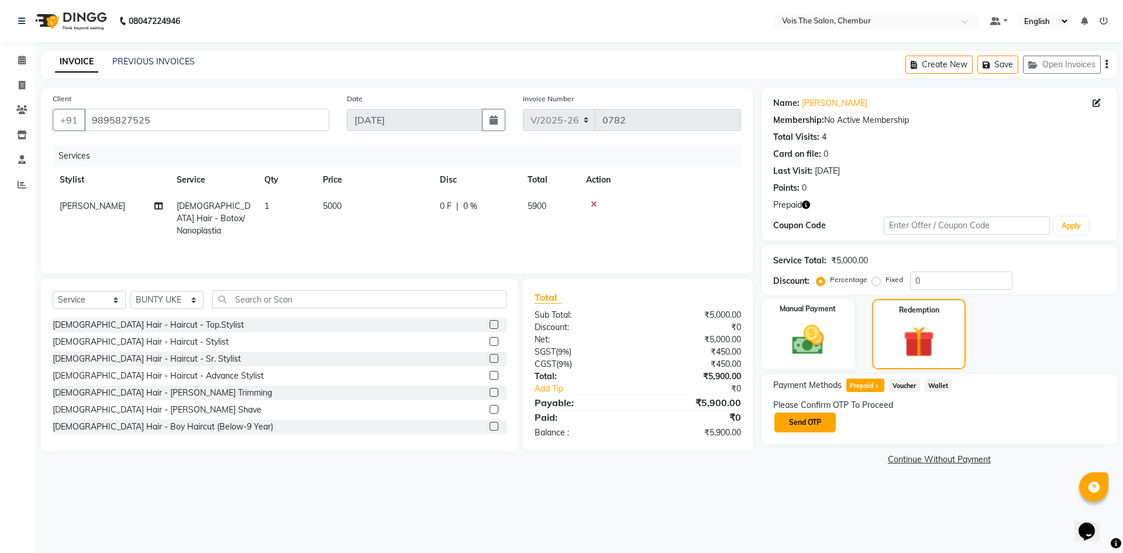
click at [788, 419] on button "Send OTP" at bounding box center [804, 422] width 61 height 20
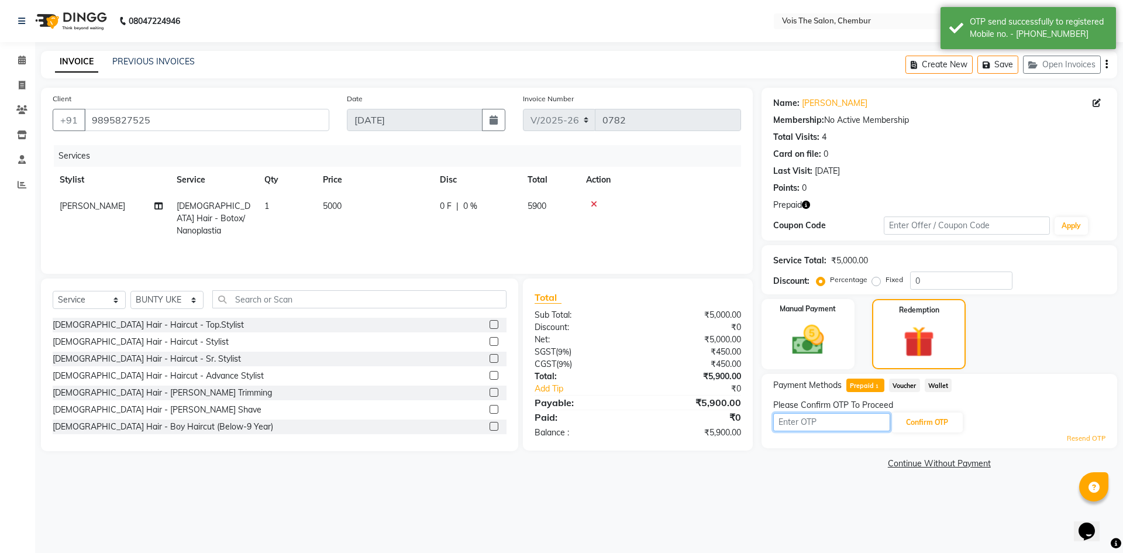
click at [788, 419] on input "text" at bounding box center [831, 422] width 117 height 18
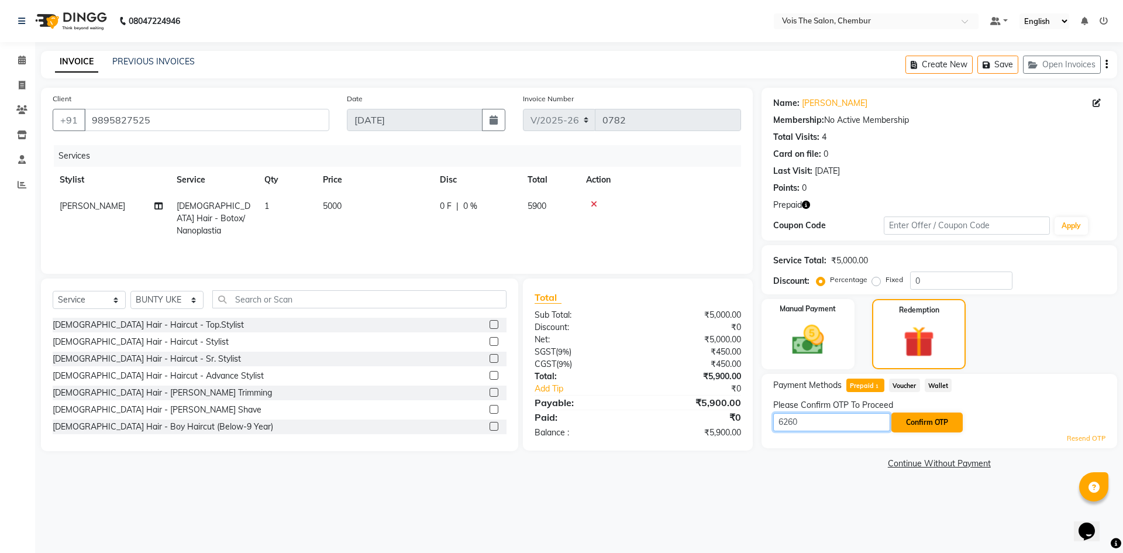
type input "6260"
click at [912, 428] on button "Confirm OTP" at bounding box center [926, 422] width 71 height 20
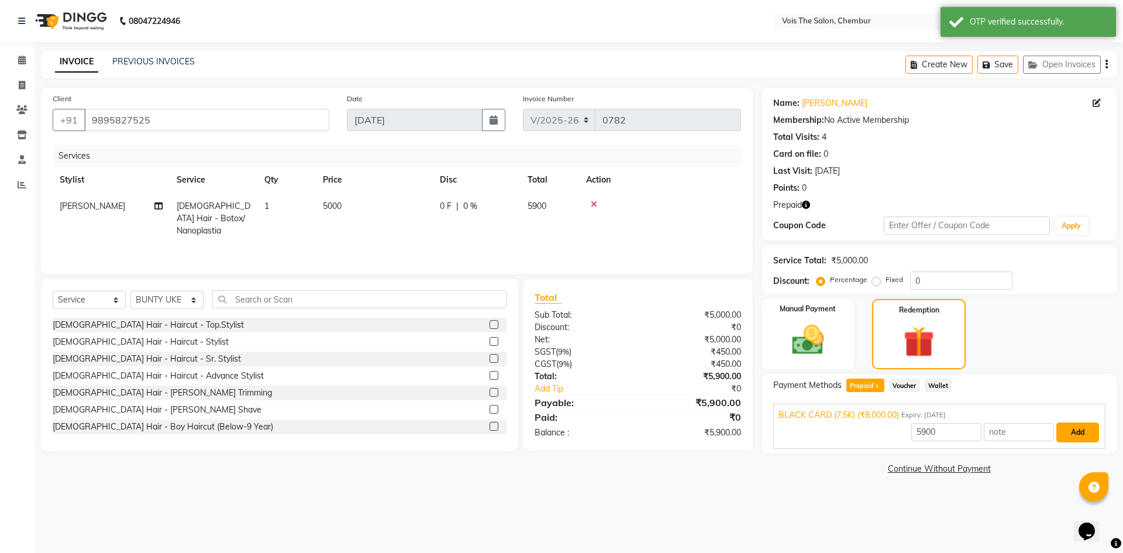
click at [1073, 437] on button "Add" at bounding box center [1077, 432] width 43 height 20
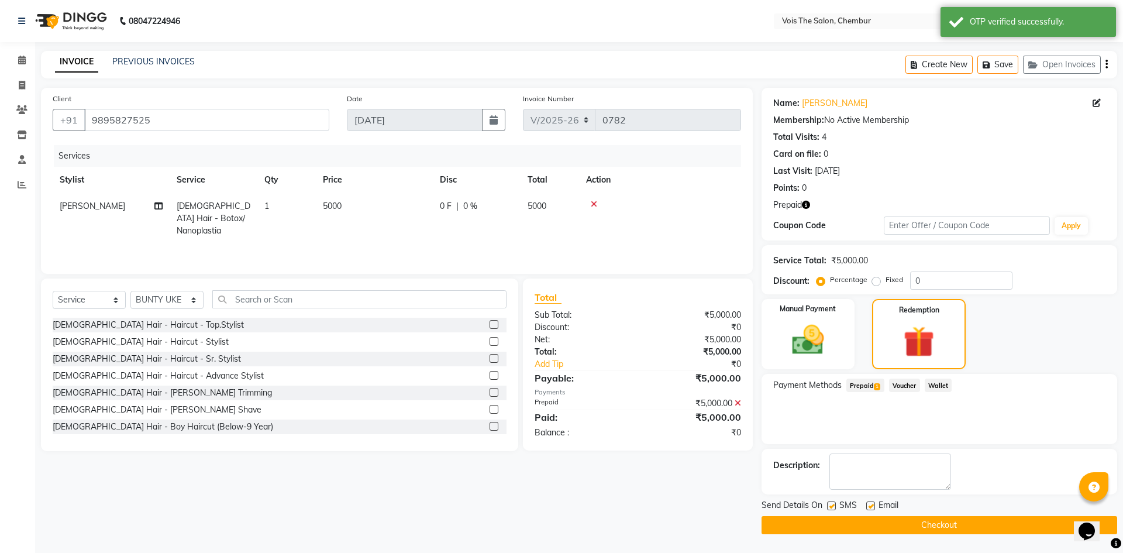
click at [945, 525] on button "Checkout" at bounding box center [940, 525] width 356 height 18
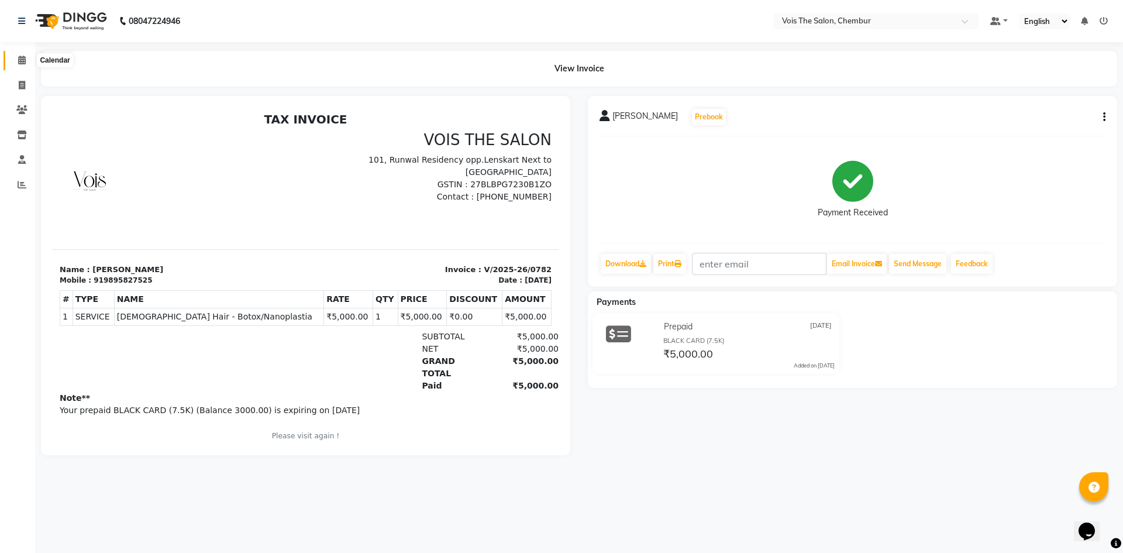
click at [20, 66] on span at bounding box center [22, 60] width 20 height 13
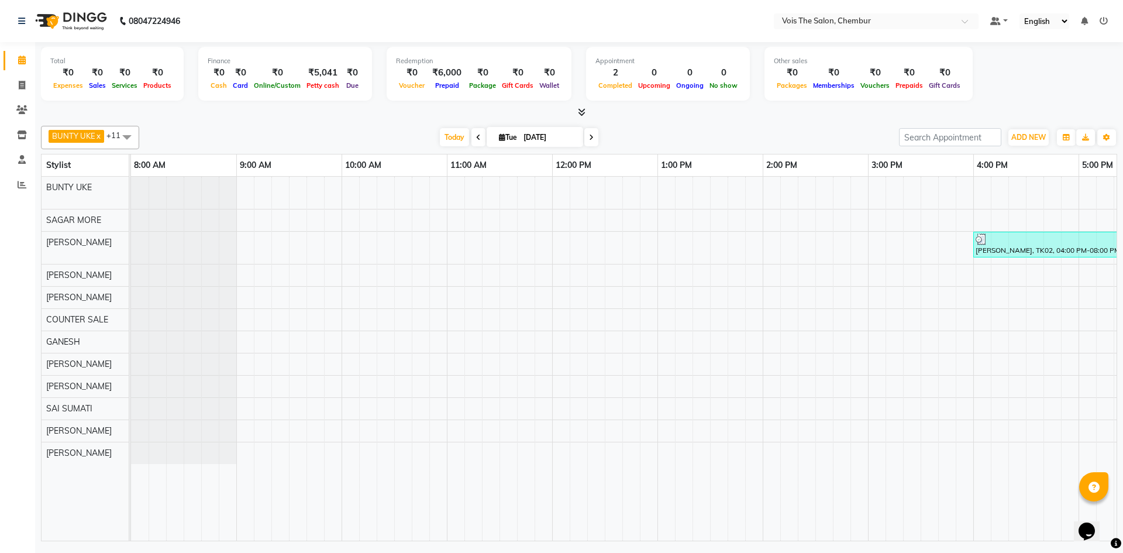
click at [589, 136] on icon at bounding box center [591, 137] width 5 height 7
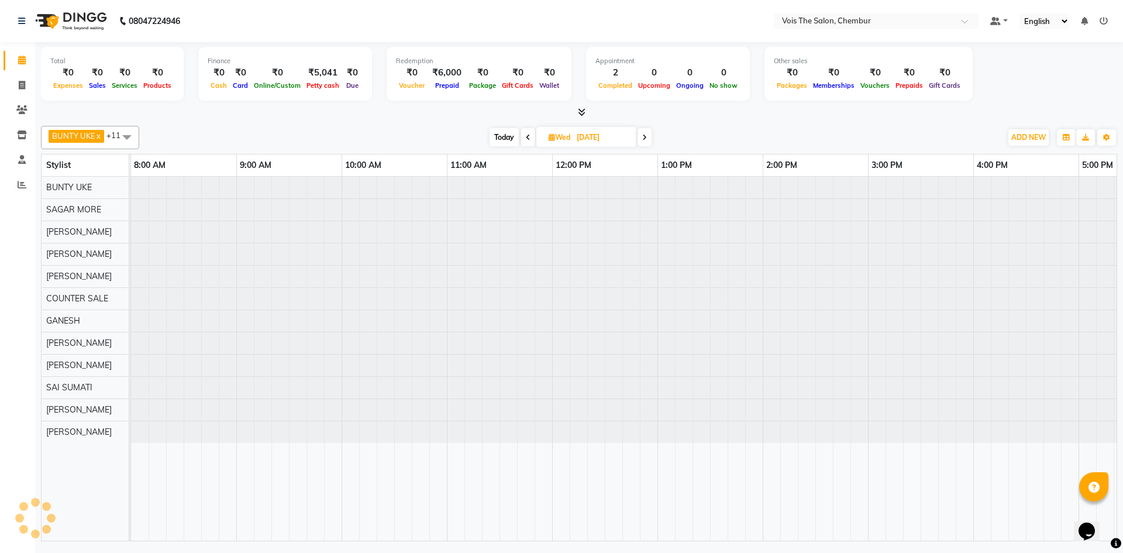
scroll to position [0, 594]
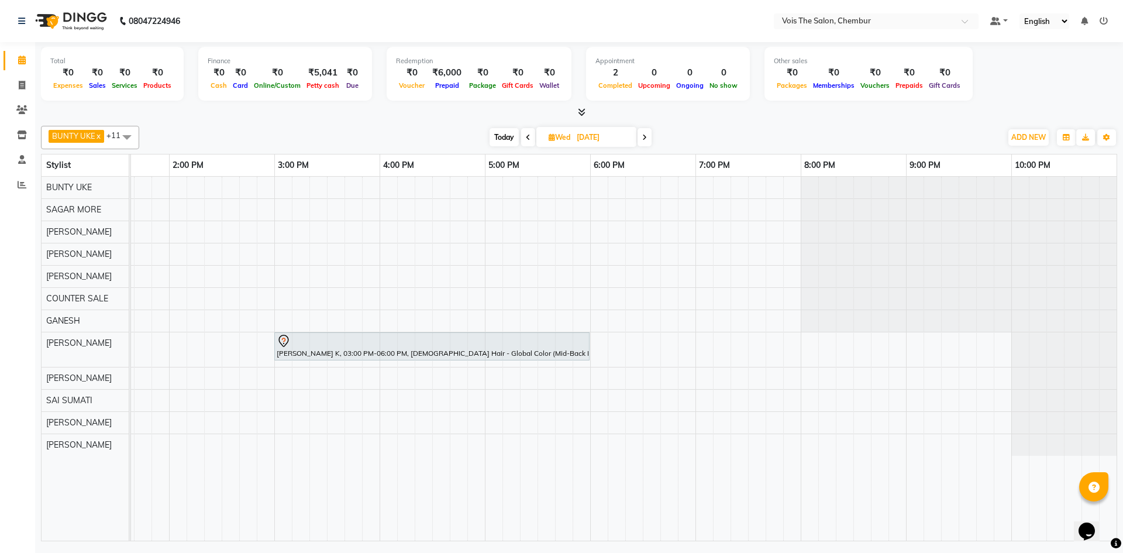
click at [506, 137] on span "Today" at bounding box center [504, 137] width 29 height 18
type input "[DATE]"
